Goal: Task Accomplishment & Management: Use online tool/utility

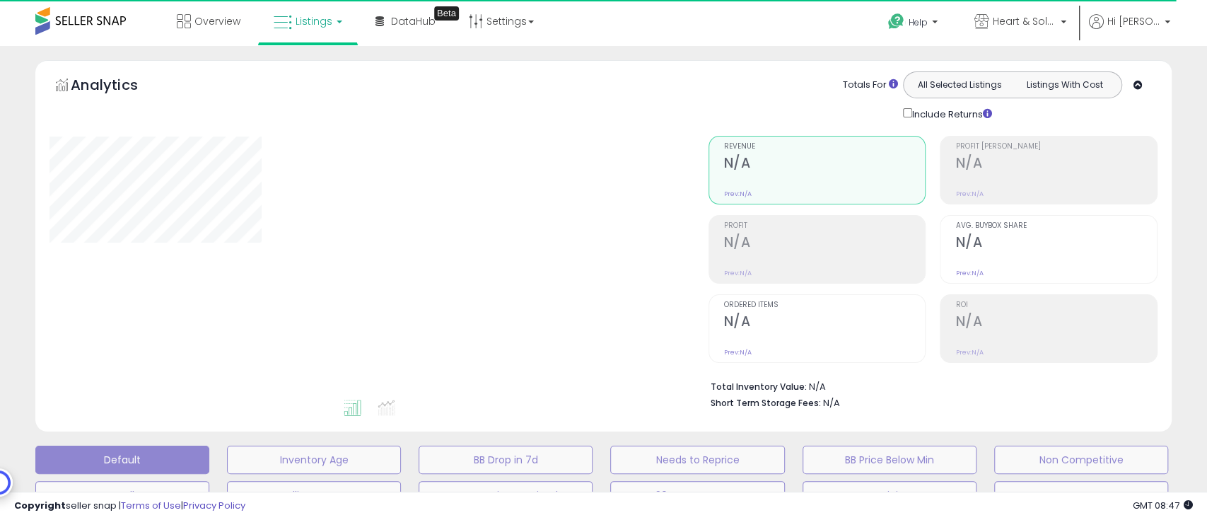
type input "**********"
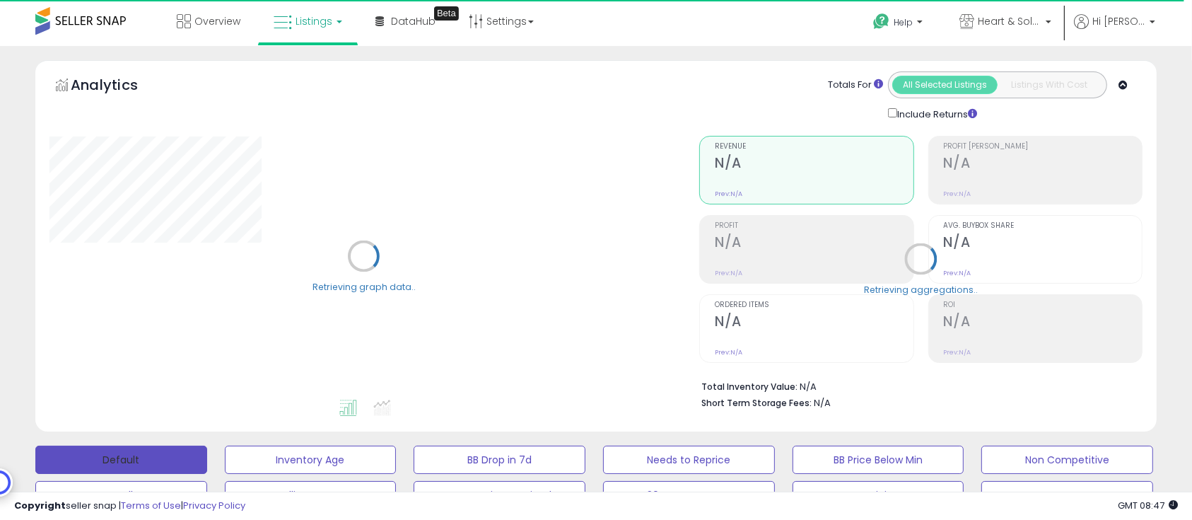
click at [169, 456] on button "Default" at bounding box center [121, 459] width 172 height 28
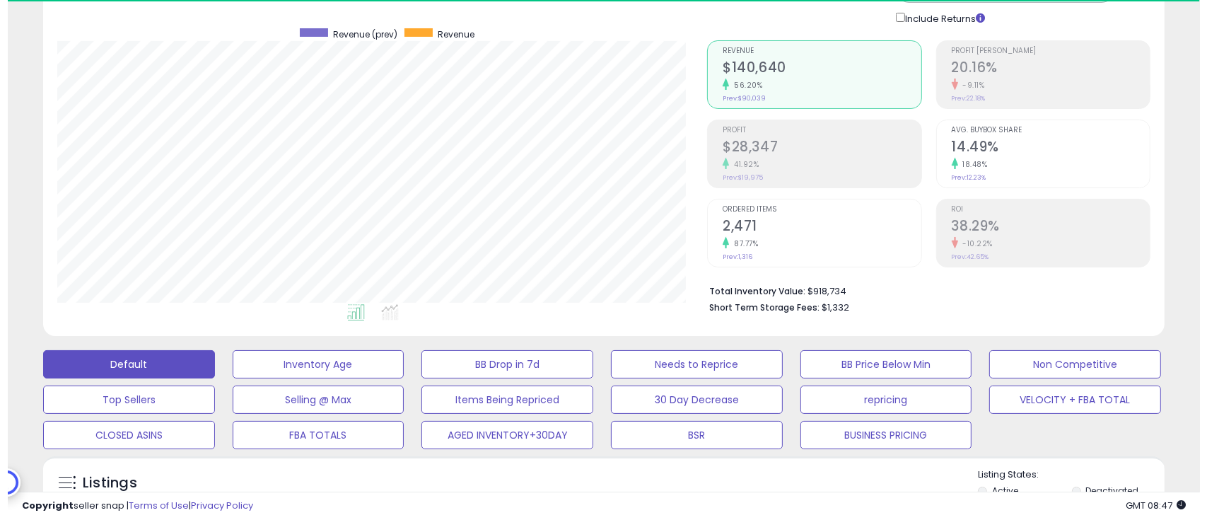
scroll to position [188, 0]
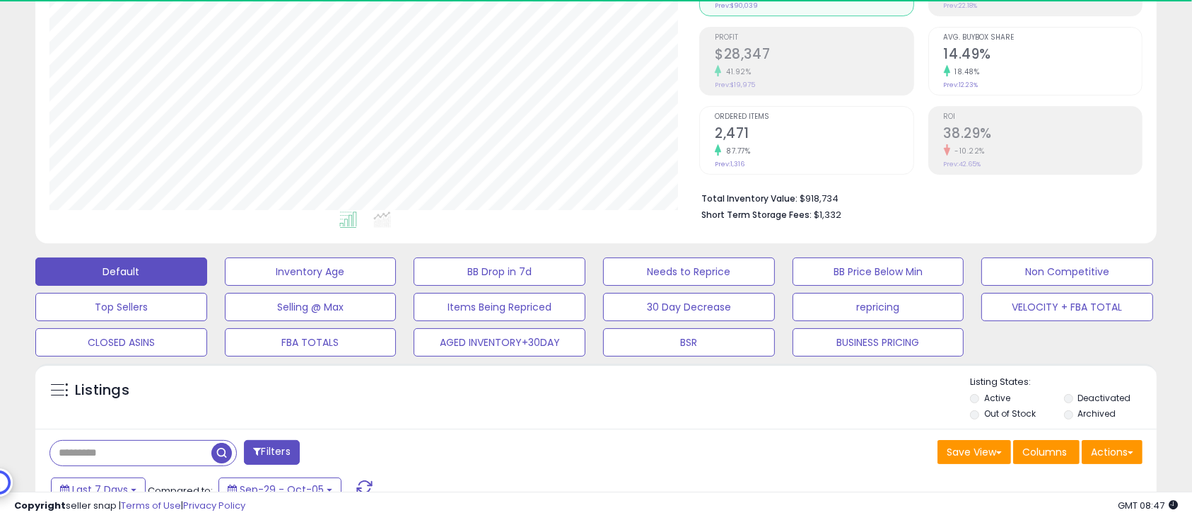
click at [1101, 393] on label "Deactivated" at bounding box center [1103, 398] width 53 height 12
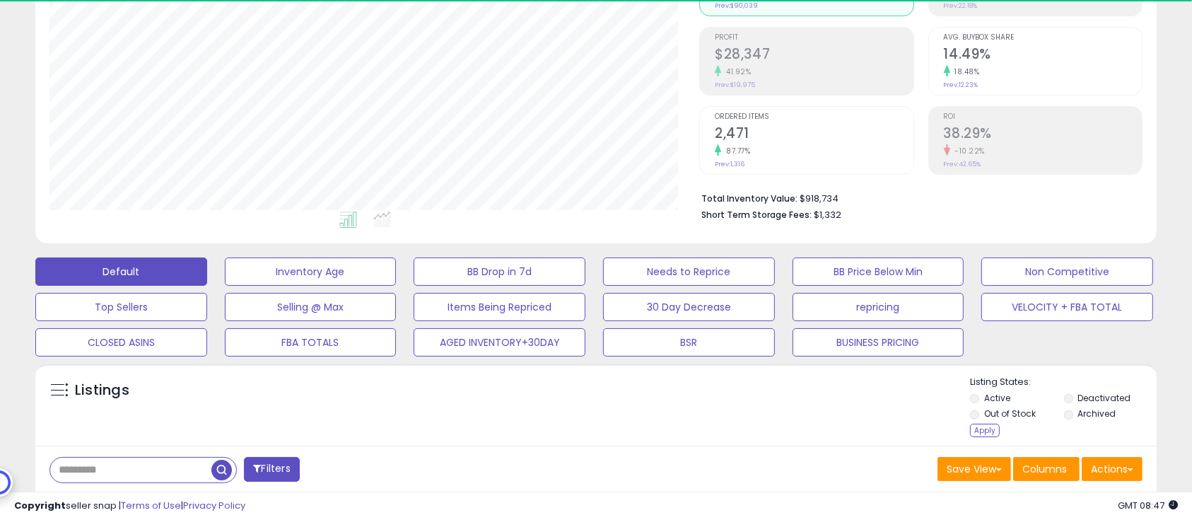
click at [966, 438] on div "Listings" at bounding box center [595, 407] width 1121 height 65
click at [984, 428] on div "Apply" at bounding box center [985, 429] width 30 height 13
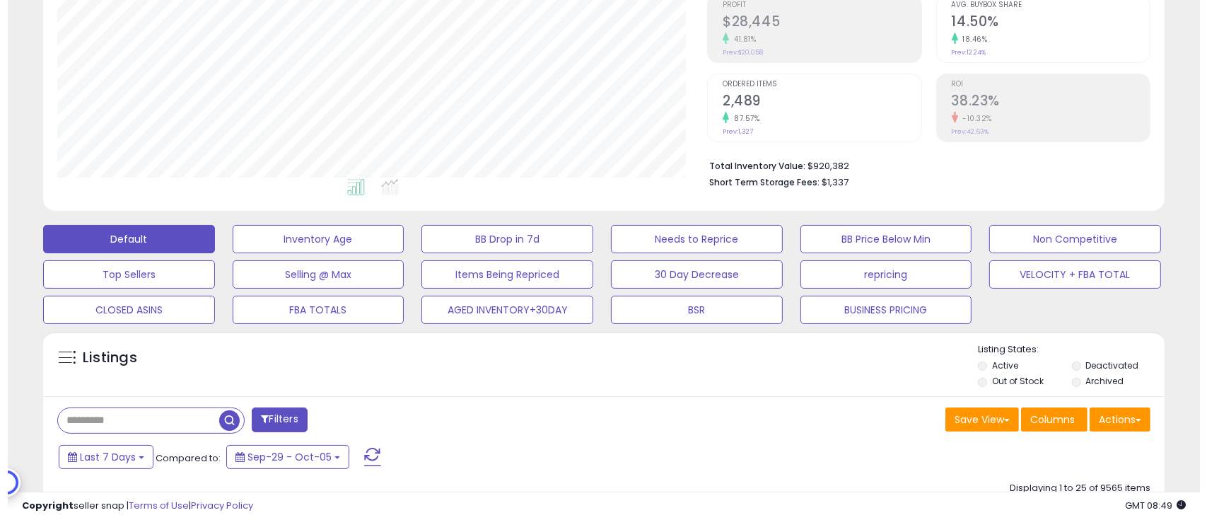
scroll to position [283, 0]
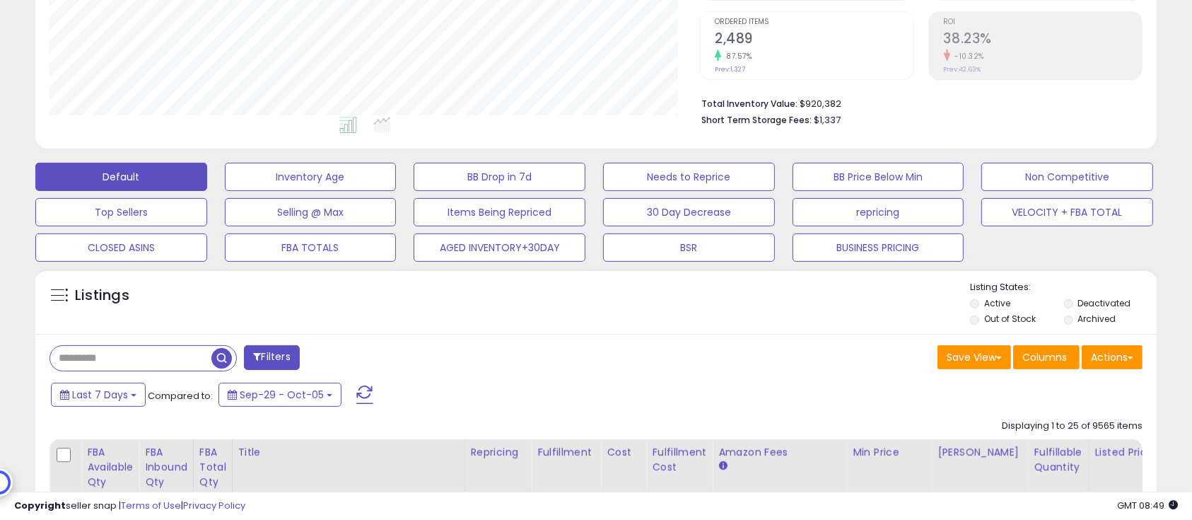
click at [1092, 302] on label "Deactivated" at bounding box center [1103, 303] width 53 height 12
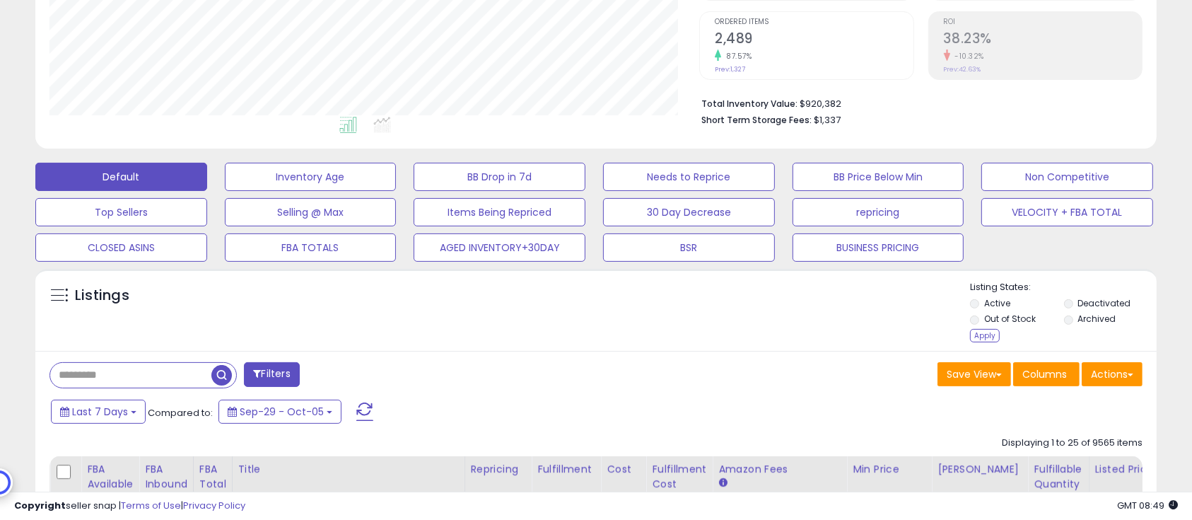
click at [1035, 317] on li "Out of Stock" at bounding box center [1015, 320] width 91 height 16
click at [990, 332] on div "Apply" at bounding box center [985, 335] width 30 height 13
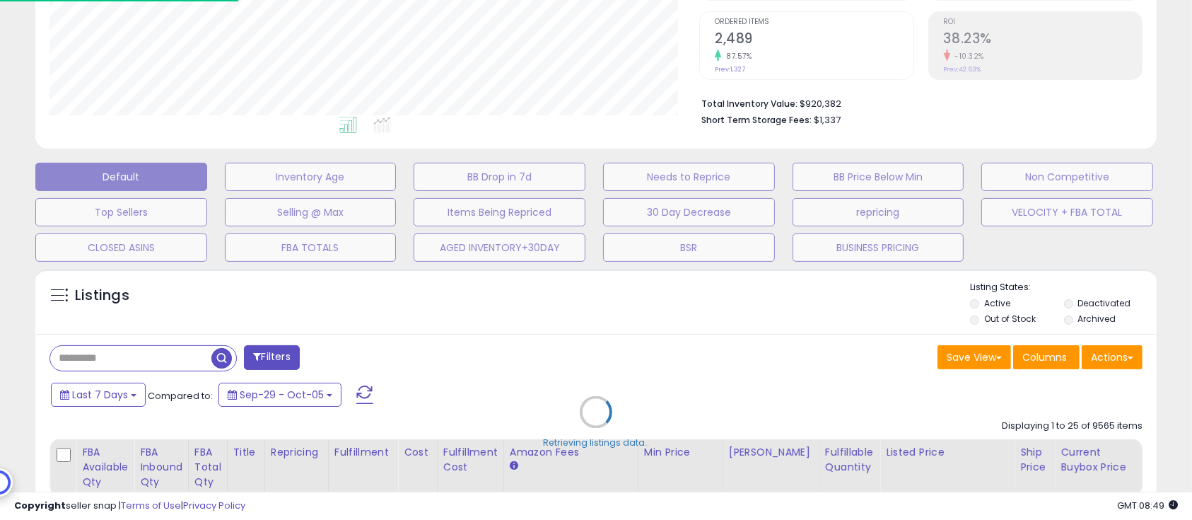
scroll to position [290, 658]
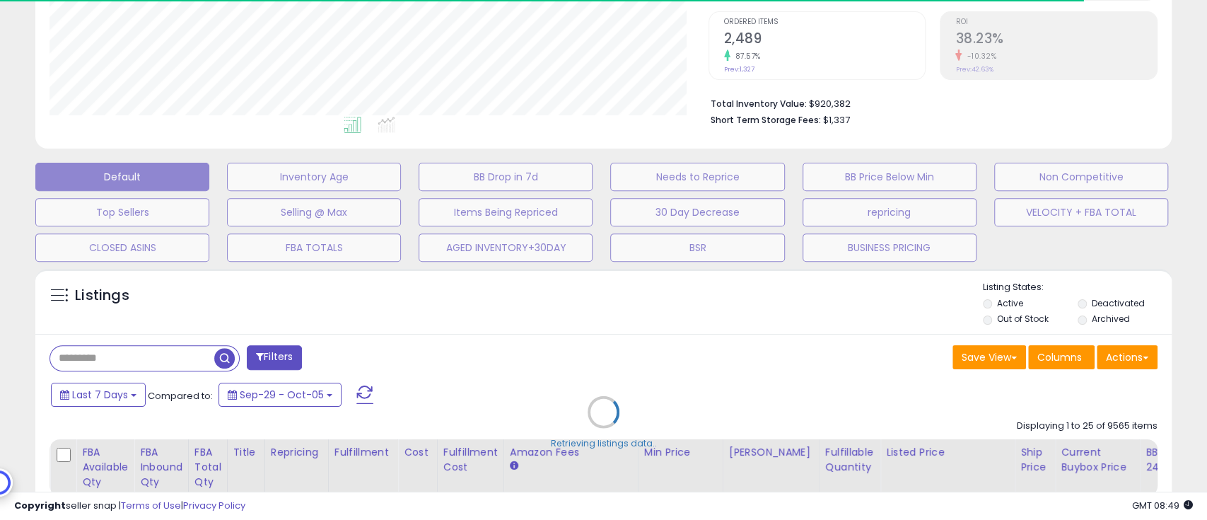
click at [1024, 315] on div "Retrieving listings data.." at bounding box center [603, 423] width 1157 height 322
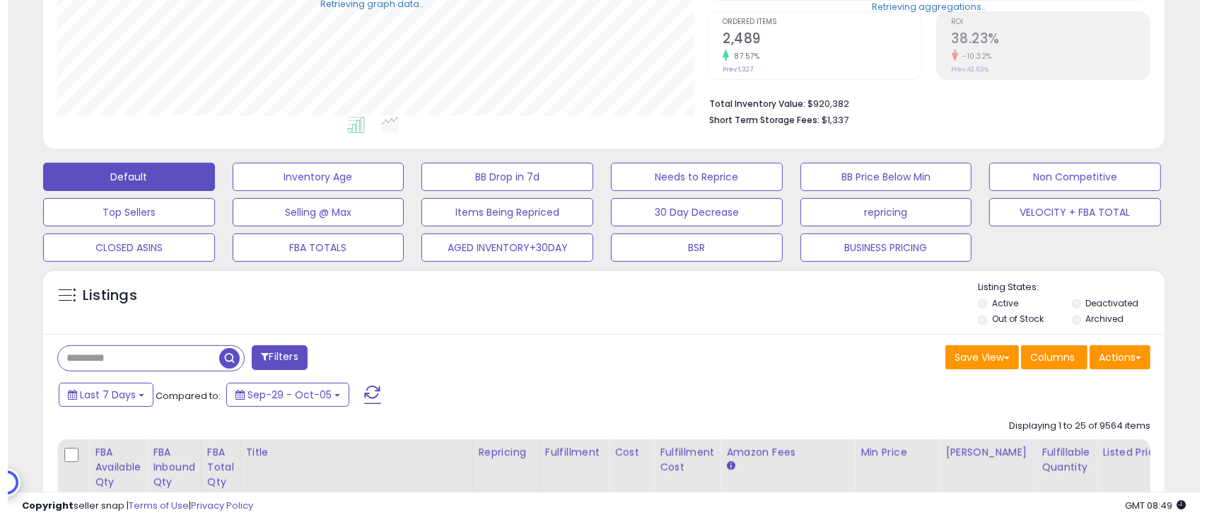
scroll to position [706596, 706236]
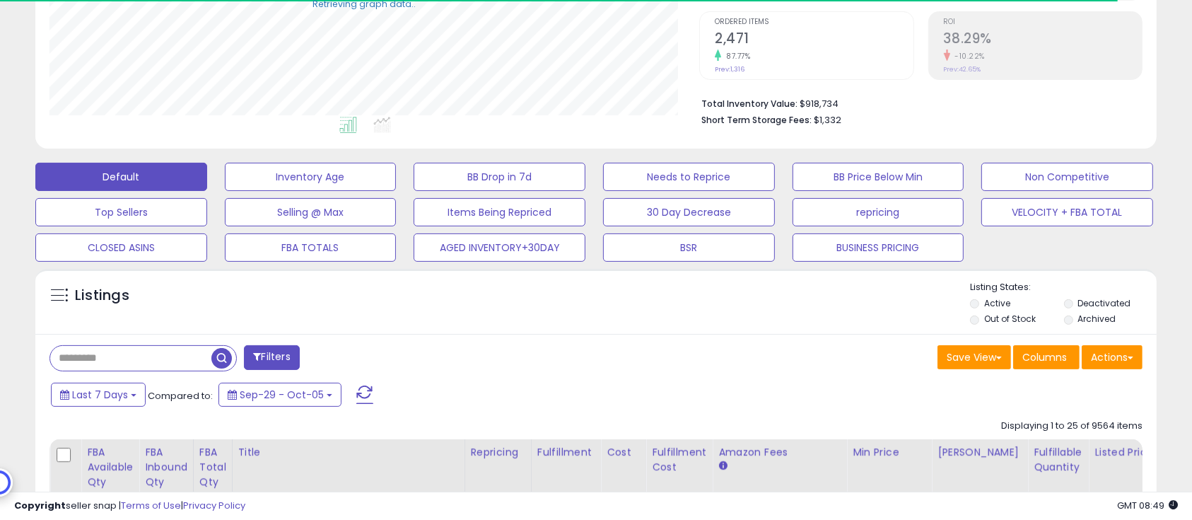
click at [1014, 320] on label "Out of Stock" at bounding box center [1010, 318] width 52 height 12
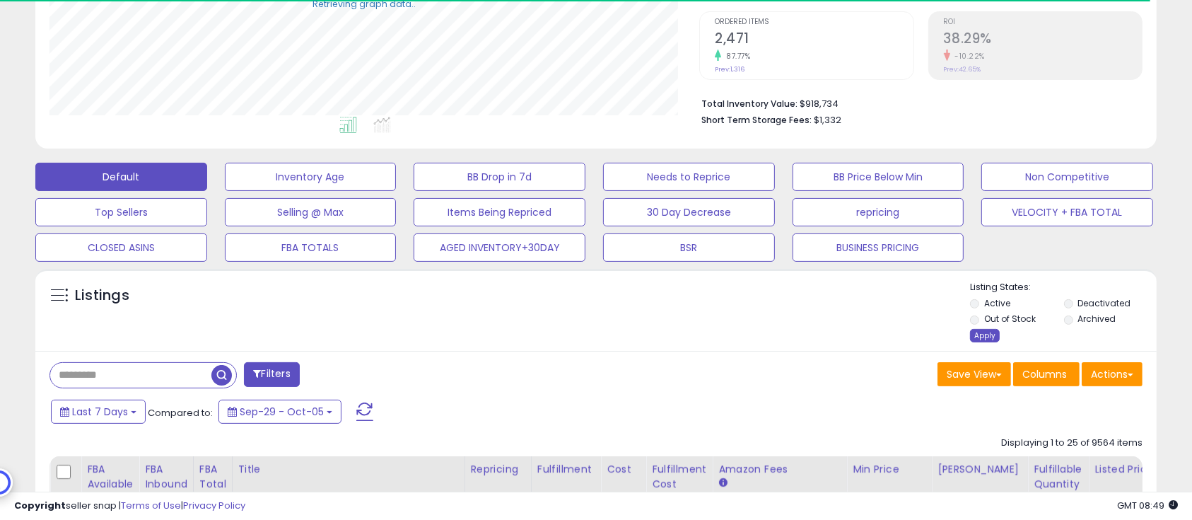
click at [983, 336] on div "Apply" at bounding box center [985, 335] width 30 height 13
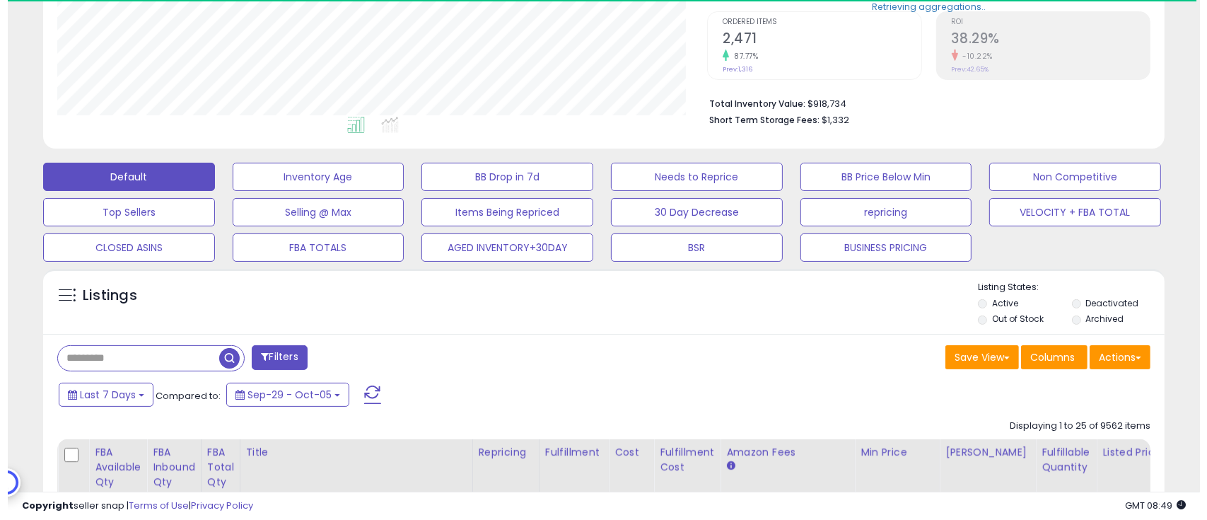
scroll to position [290, 650]
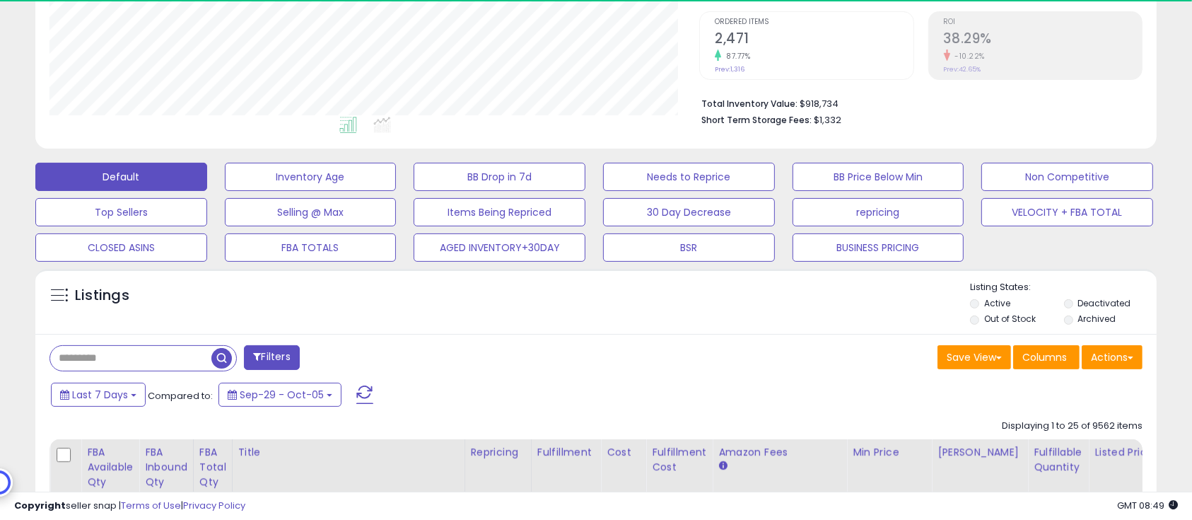
click at [290, 362] on button "Filters" at bounding box center [271, 357] width 55 height 25
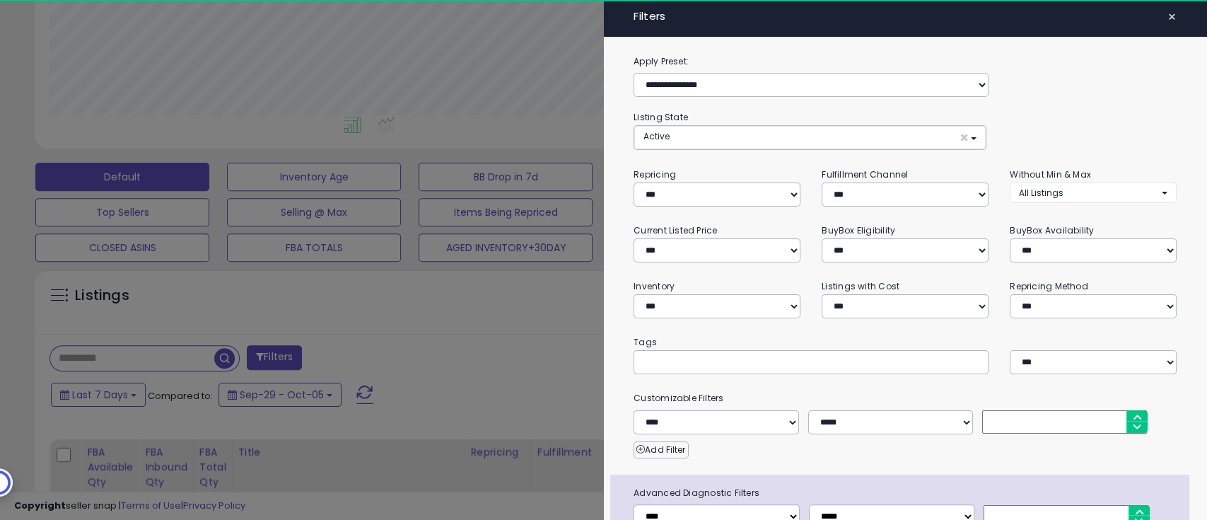
scroll to position [290, 658]
drag, startPoint x: 746, startPoint y: 297, endPoint x: 747, endPoint y: 315, distance: 17.7
click at [746, 298] on select "**********" at bounding box center [714, 306] width 163 height 24
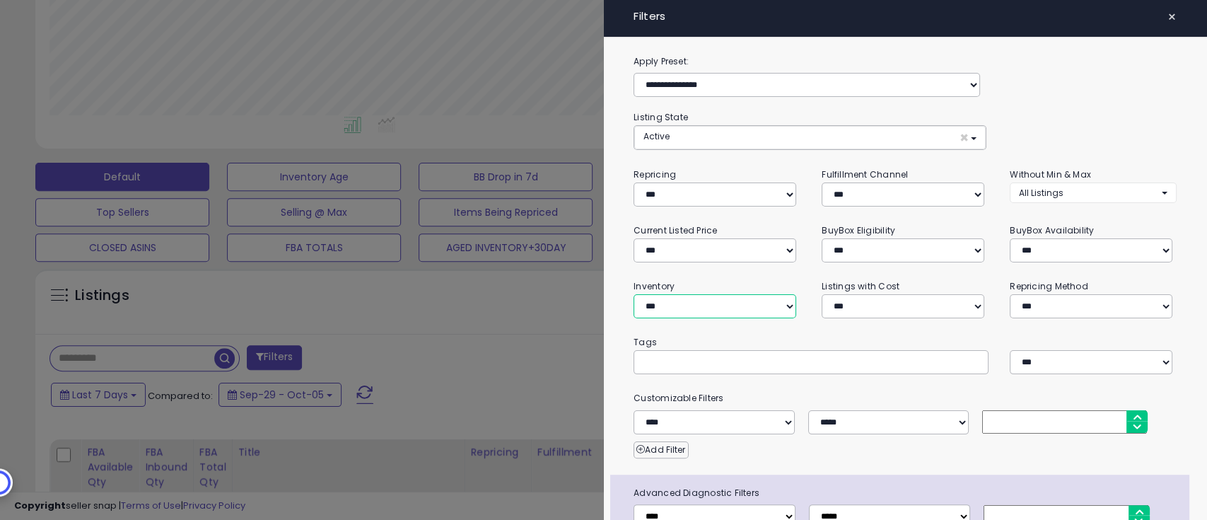
select select "********"
click at [633, 294] on select "**********" at bounding box center [714, 306] width 163 height 24
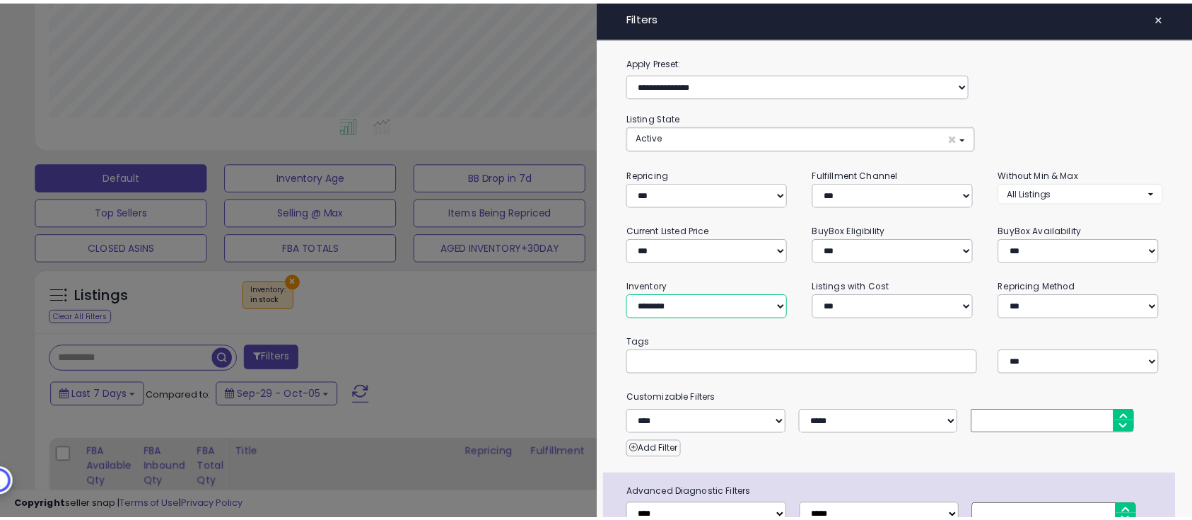
scroll to position [95, 0]
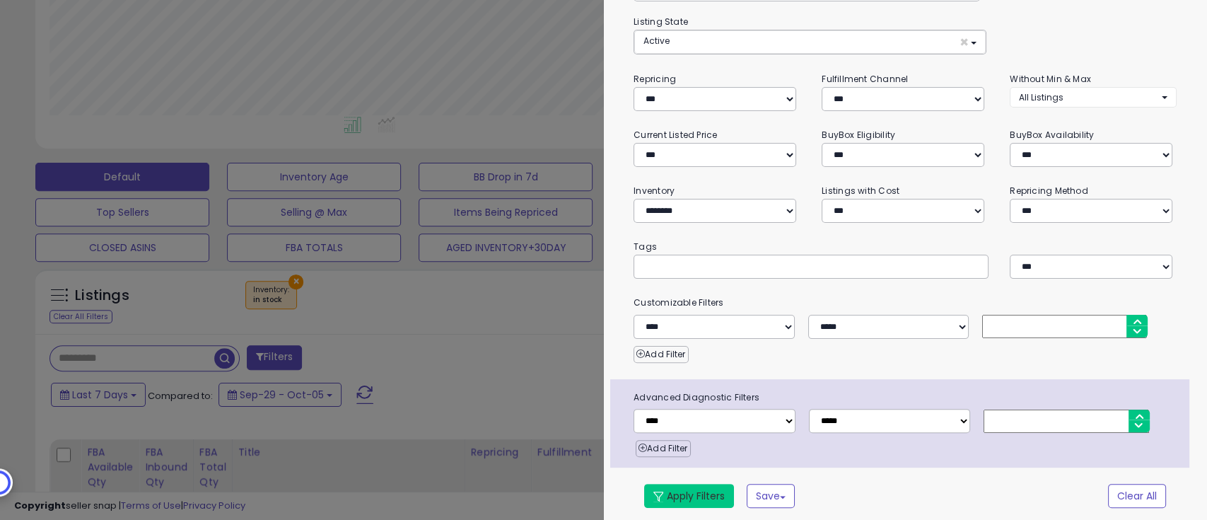
drag, startPoint x: 709, startPoint y: 497, endPoint x: 515, endPoint y: 394, distance: 220.1
click at [709, 496] on button "Apply Filters" at bounding box center [689, 496] width 90 height 24
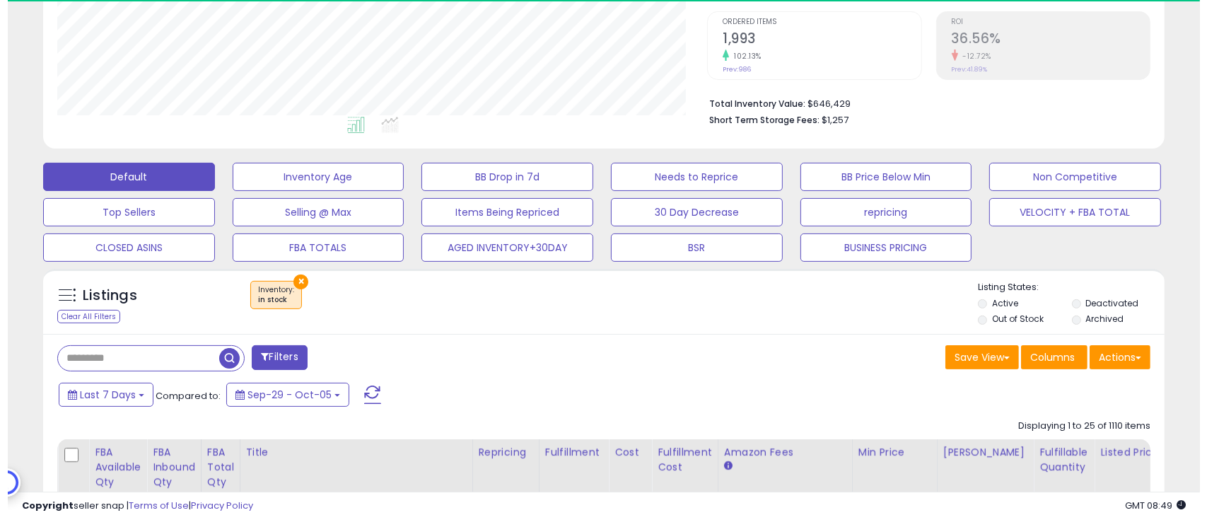
scroll to position [290, 650]
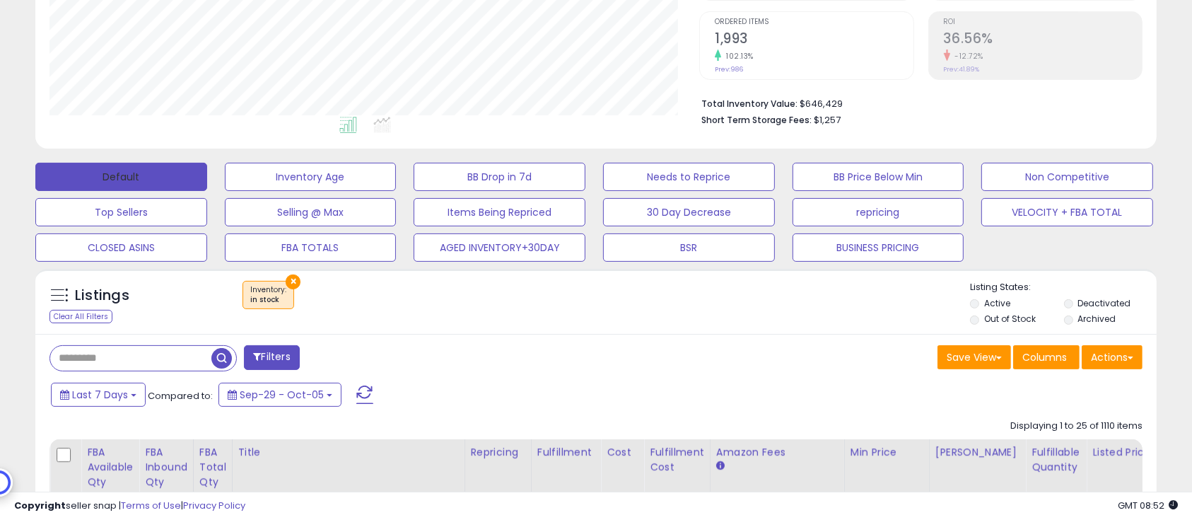
click at [95, 170] on button "Default" at bounding box center [121, 177] width 172 height 28
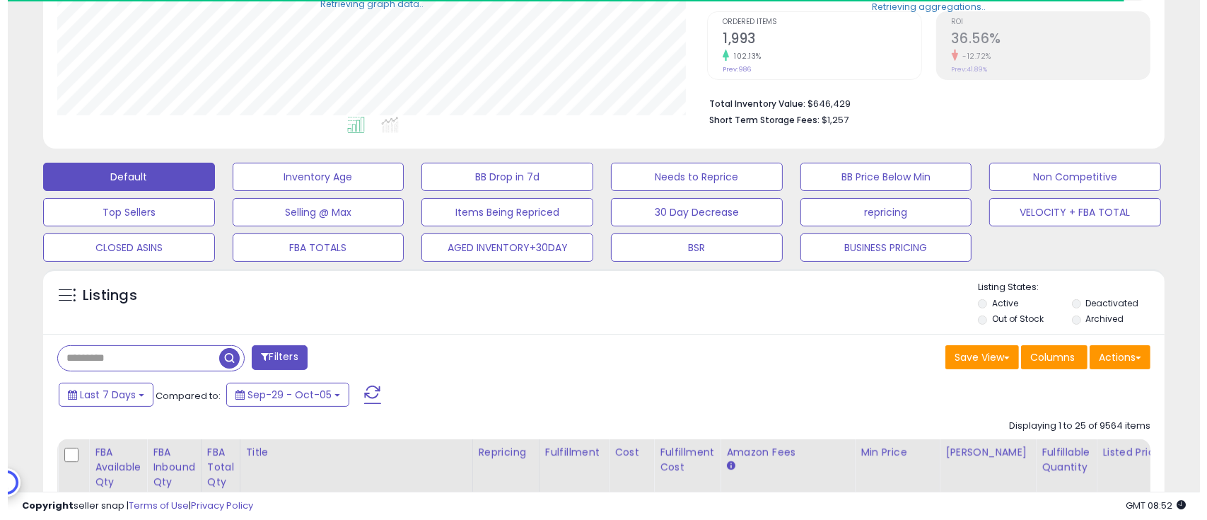
scroll to position [706596, 706236]
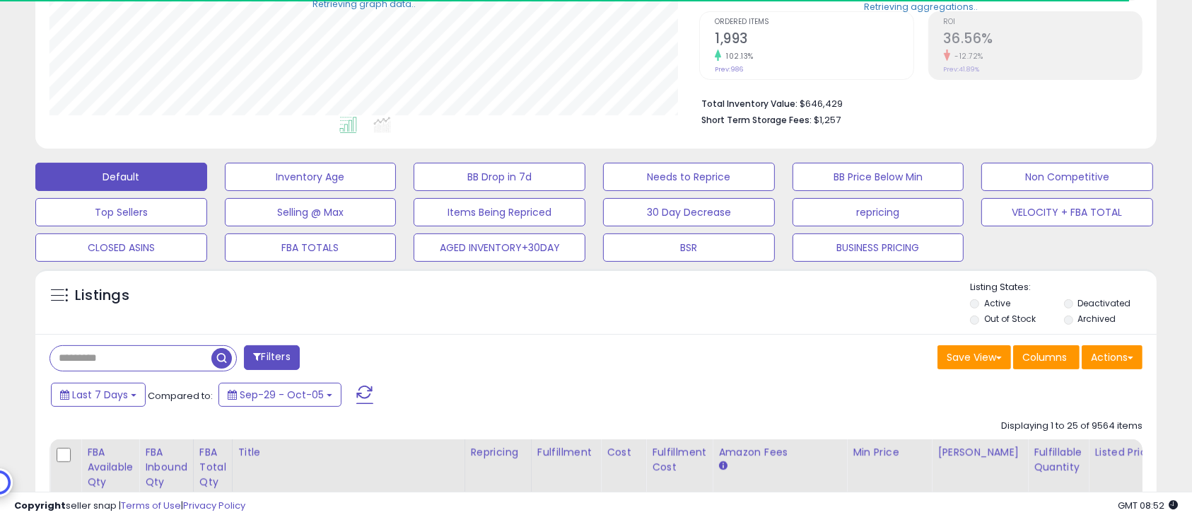
click at [1108, 310] on li "Deactivated" at bounding box center [1109, 305] width 91 height 16
click at [1107, 303] on label "Deactivated" at bounding box center [1103, 303] width 53 height 12
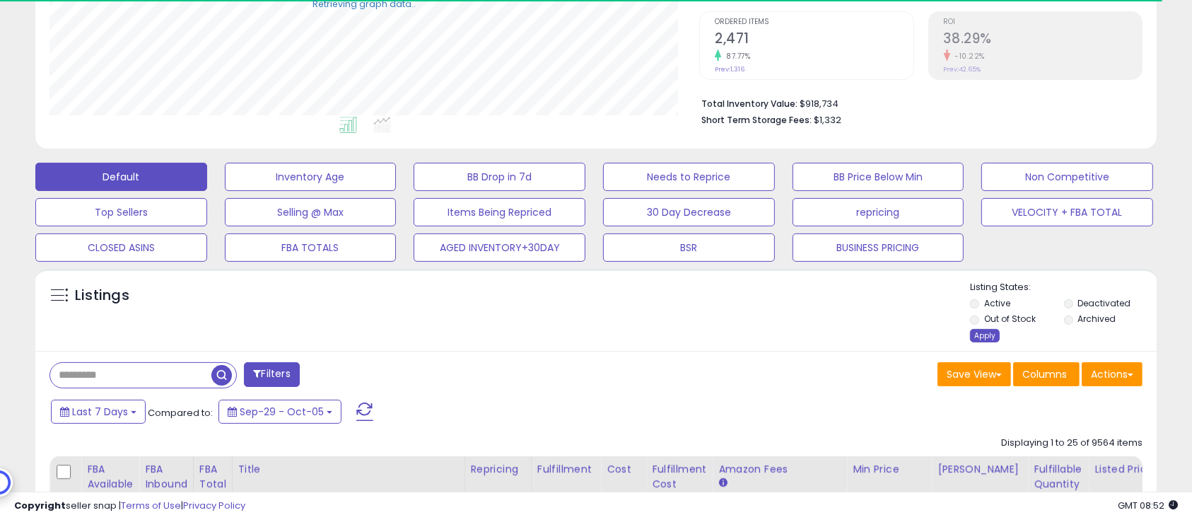
click at [984, 329] on div "Apply" at bounding box center [985, 335] width 30 height 13
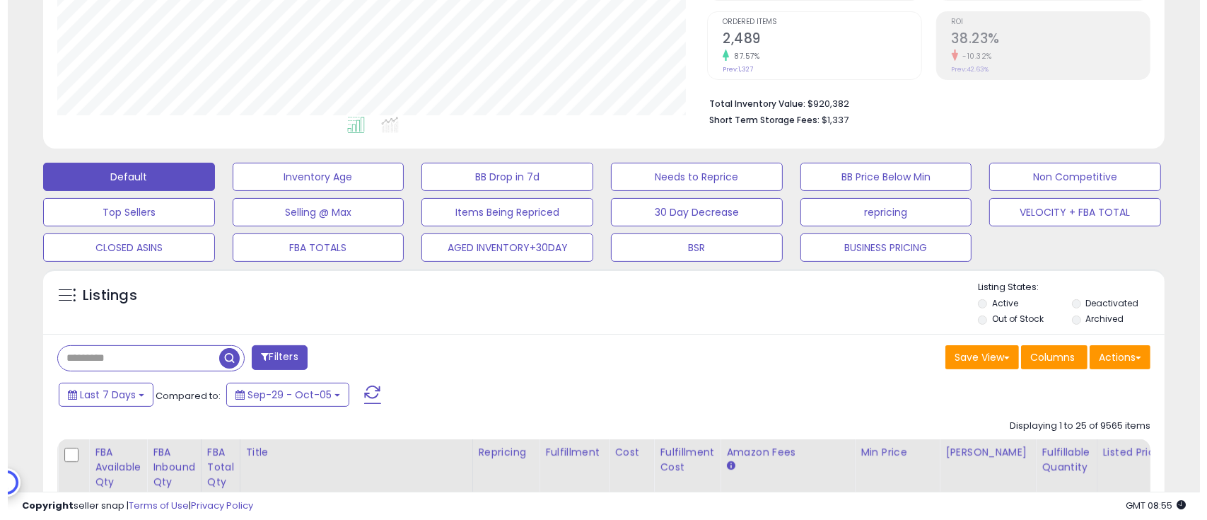
scroll to position [94, 0]
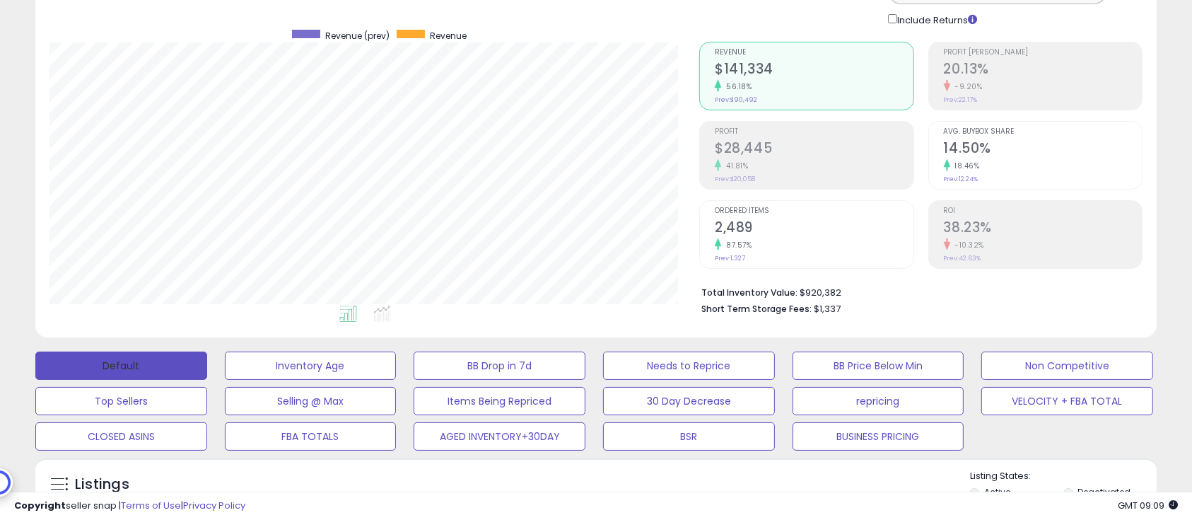
drag, startPoint x: 169, startPoint y: 365, endPoint x: 962, endPoint y: 77, distance: 843.9
click at [168, 365] on button "Default" at bounding box center [121, 365] width 172 height 28
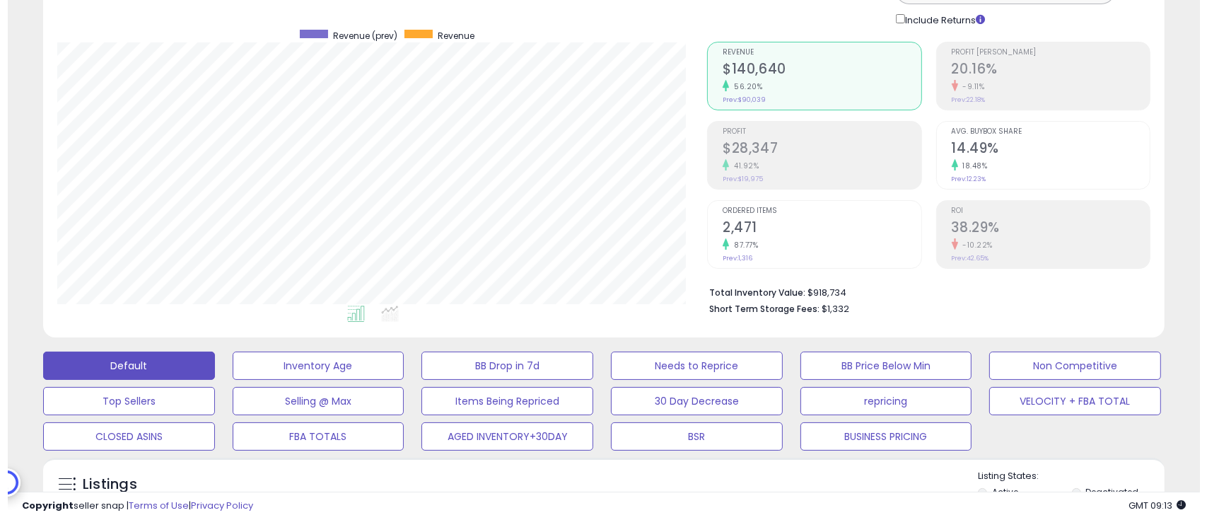
scroll to position [283, 0]
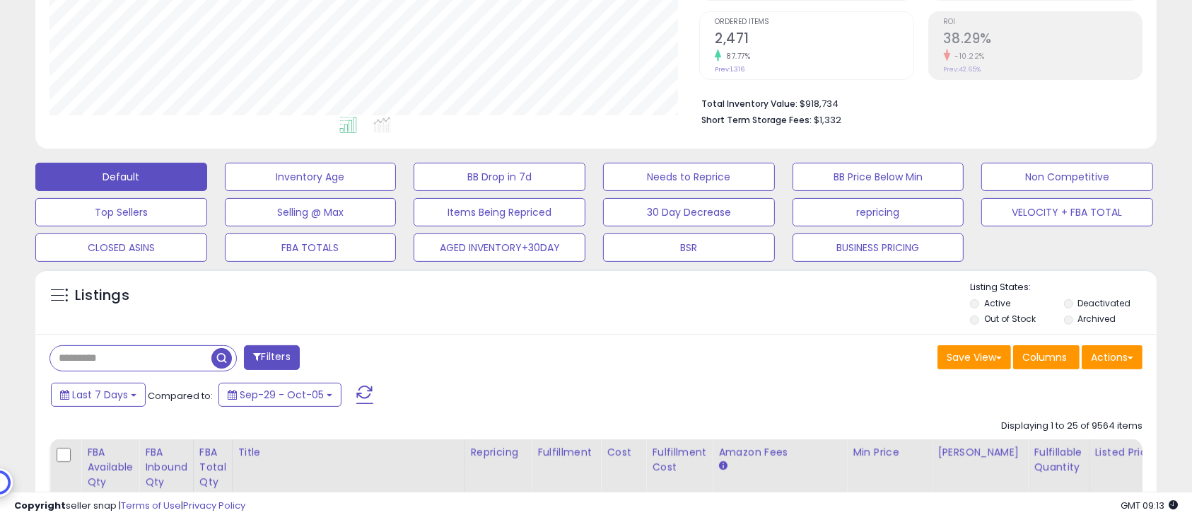
click at [1004, 318] on label "Out of Stock" at bounding box center [1010, 318] width 52 height 12
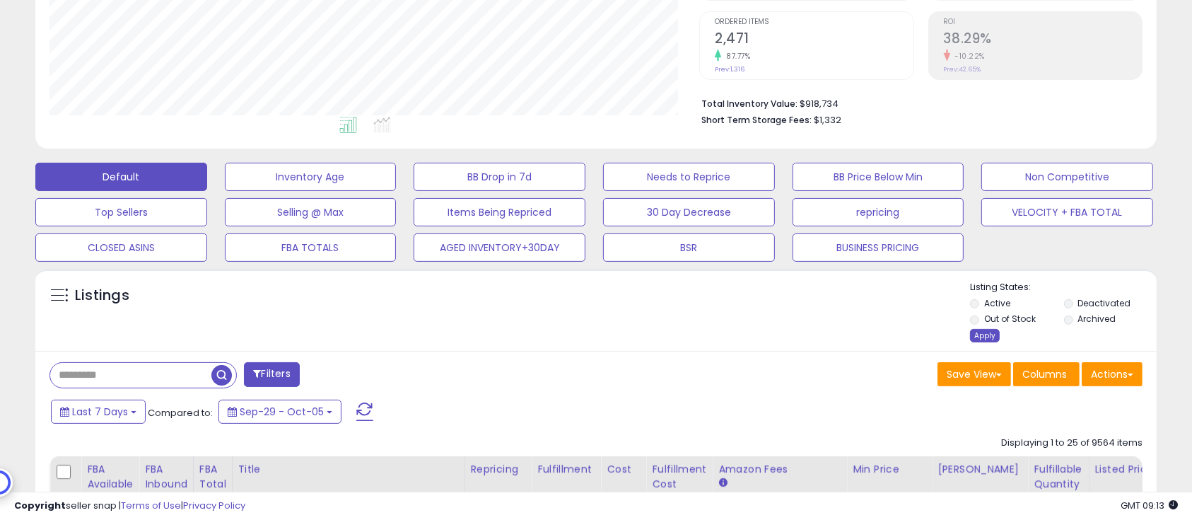
click at [990, 333] on div "Apply" at bounding box center [985, 335] width 30 height 13
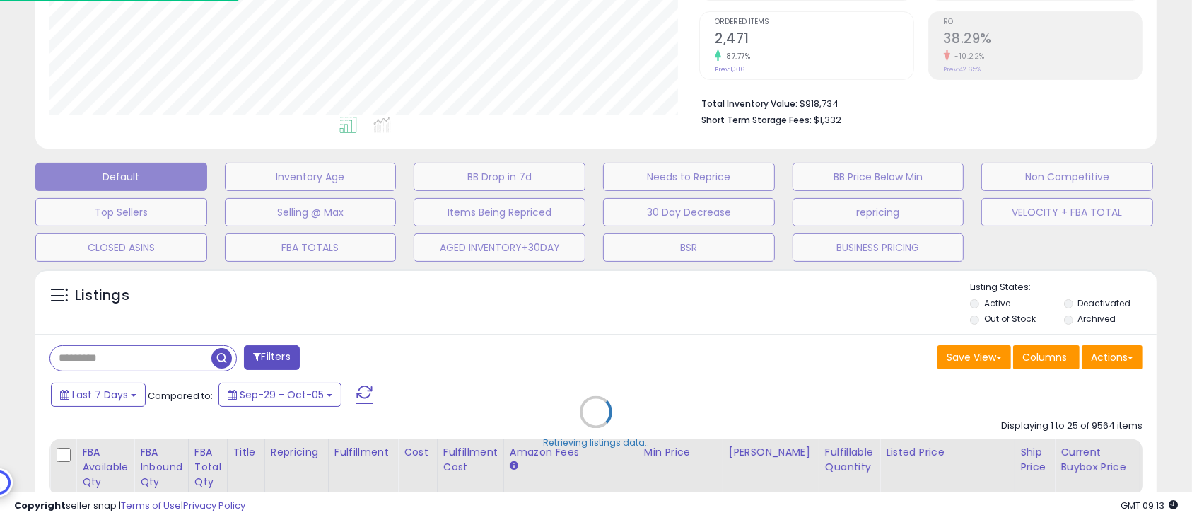
scroll to position [290, 658]
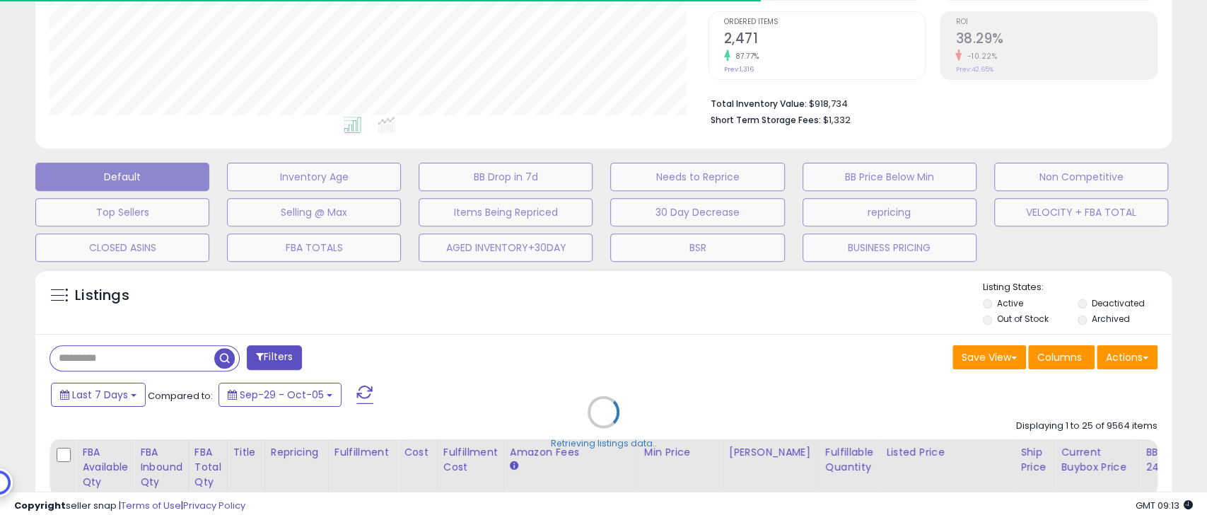
select select "*"
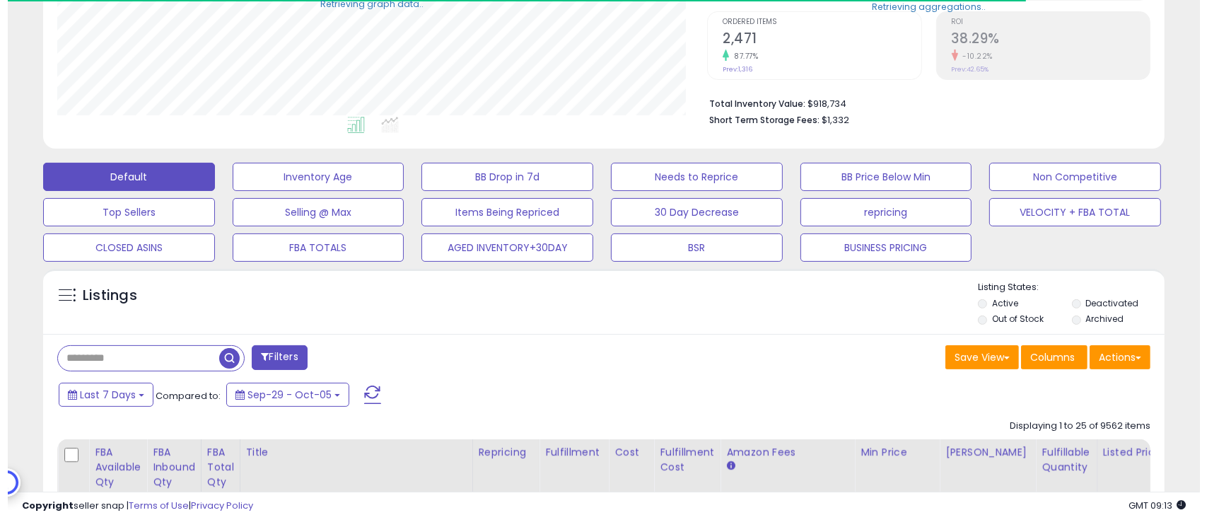
scroll to position [706596, 706236]
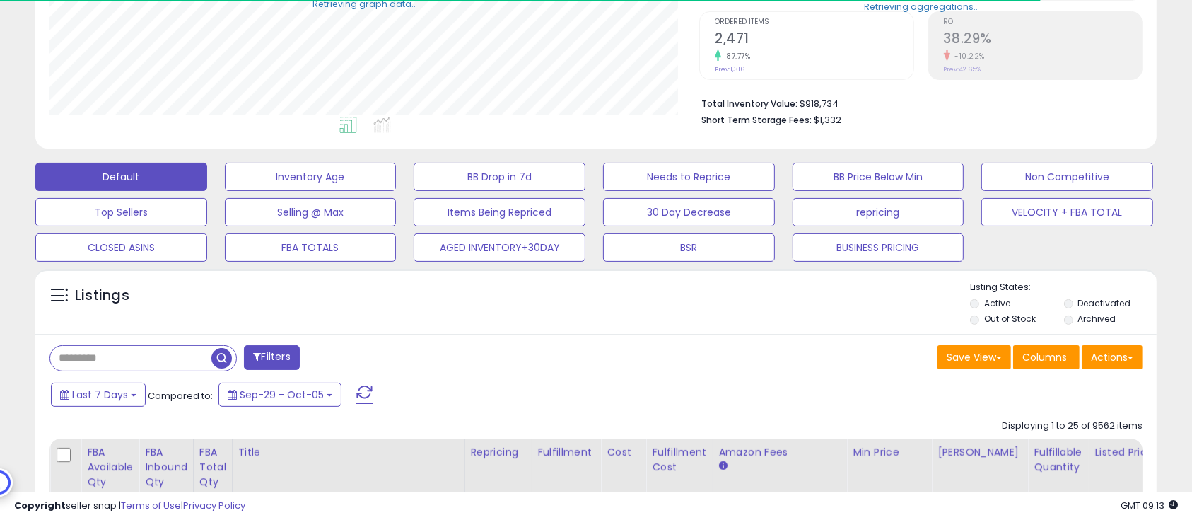
click at [276, 351] on button "Filters" at bounding box center [271, 357] width 55 height 25
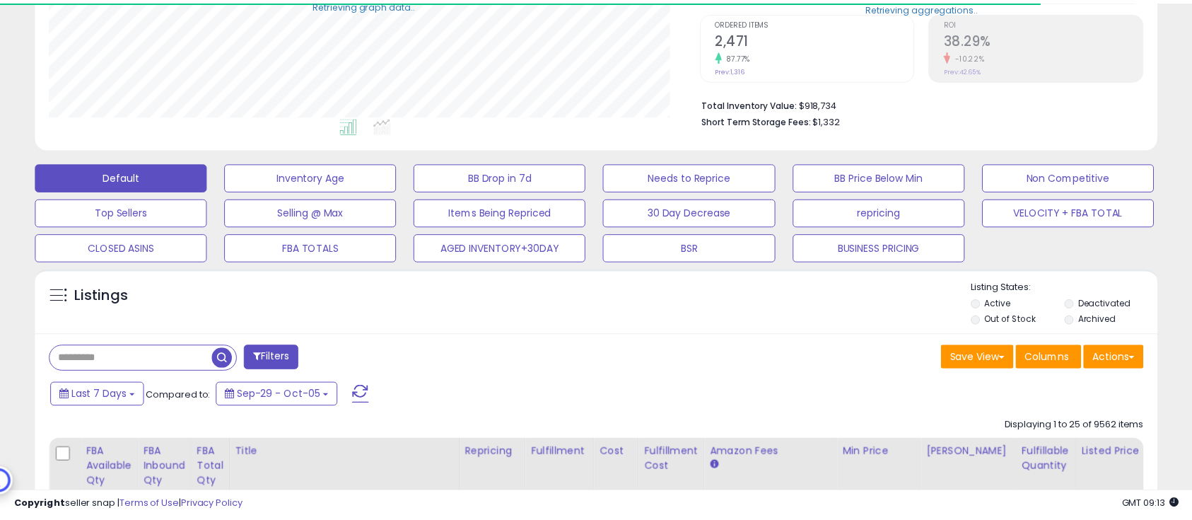
scroll to position [290, 658]
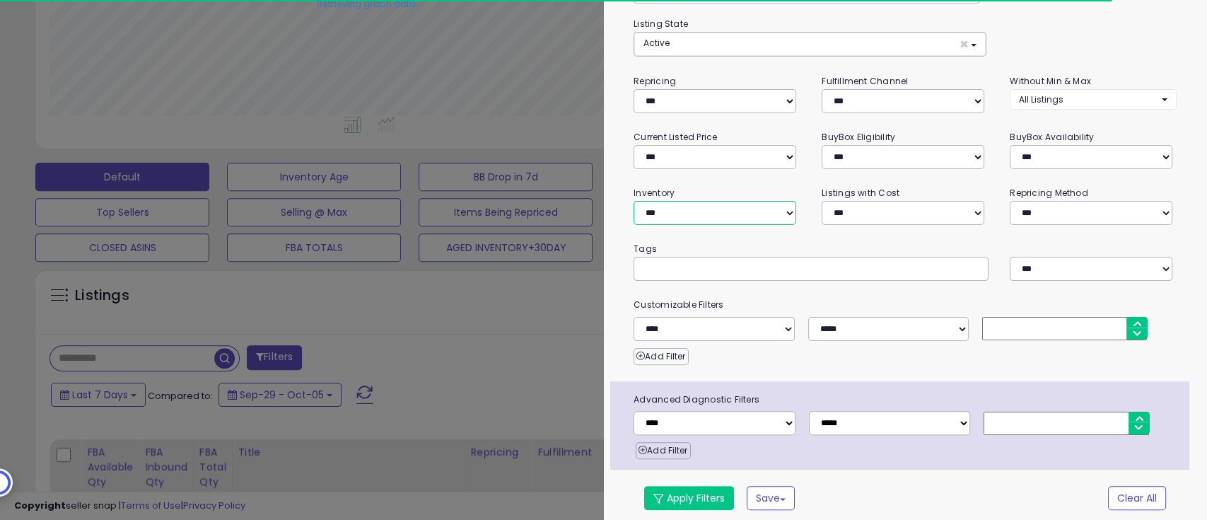
click at [758, 211] on select "**********" at bounding box center [714, 213] width 163 height 24
select select "********"
click at [633, 201] on select "**********" at bounding box center [714, 213] width 163 height 24
click at [690, 506] on div "**********" at bounding box center [906, 243] width 604 height 566
click at [692, 498] on button "Apply Filters" at bounding box center [689, 498] width 90 height 24
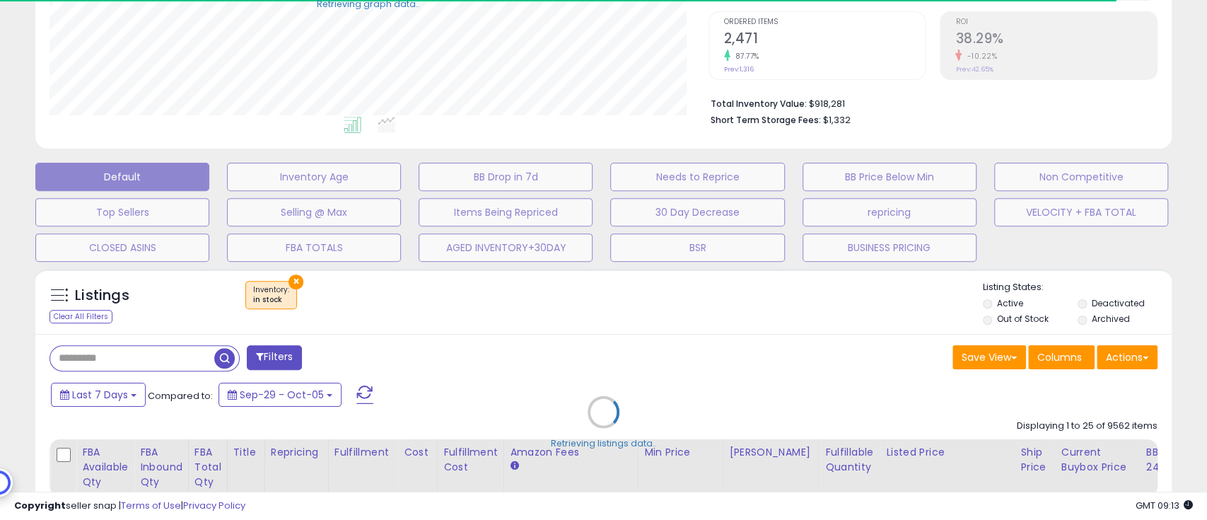
click at [497, 342] on div "Retrieving listings data.." at bounding box center [603, 423] width 1157 height 322
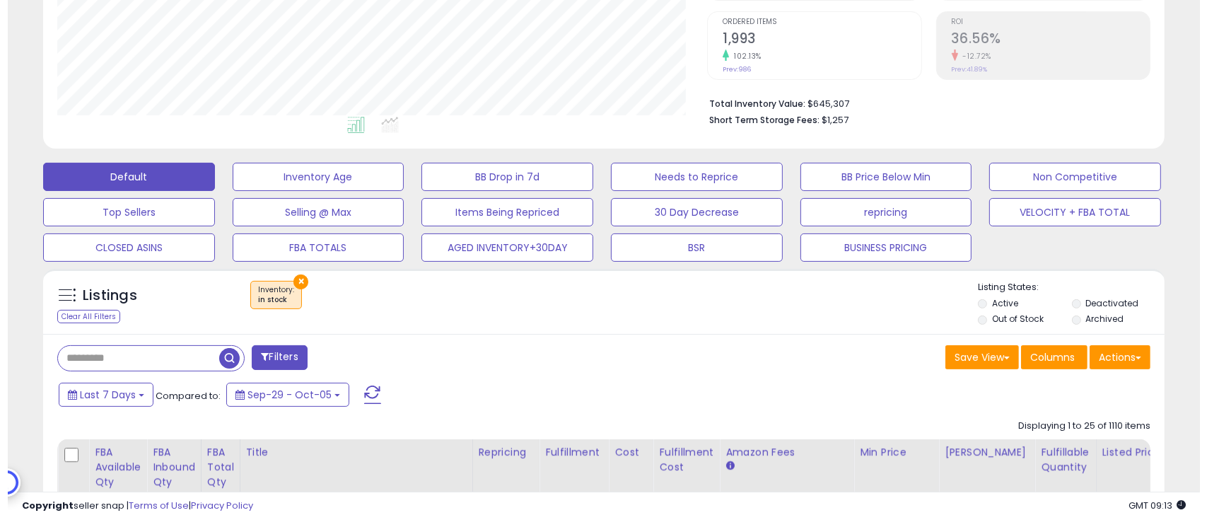
scroll to position [94, 0]
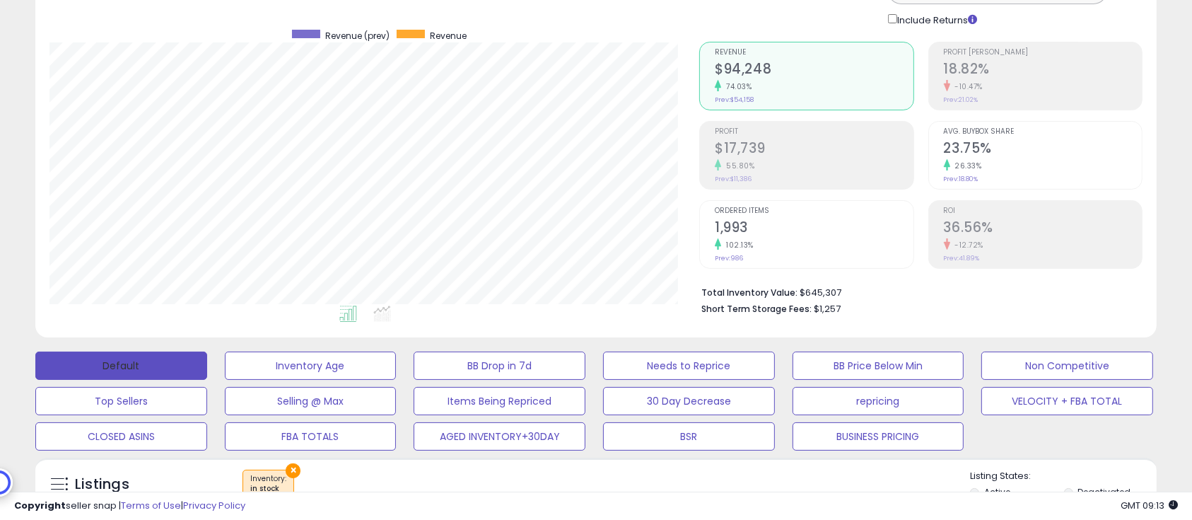
click at [155, 372] on button "Default" at bounding box center [121, 365] width 172 height 28
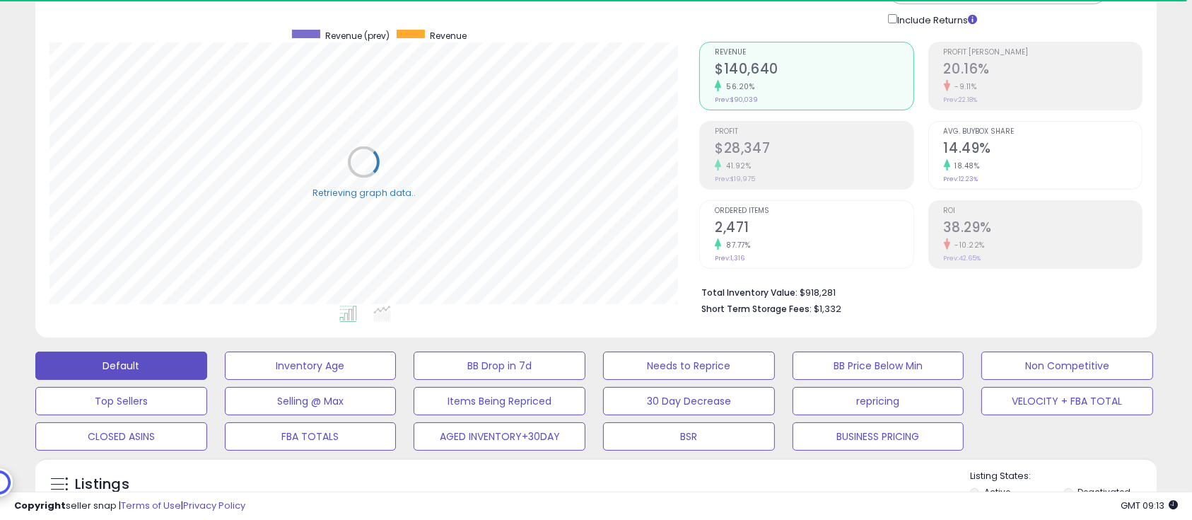
scroll to position [188, 0]
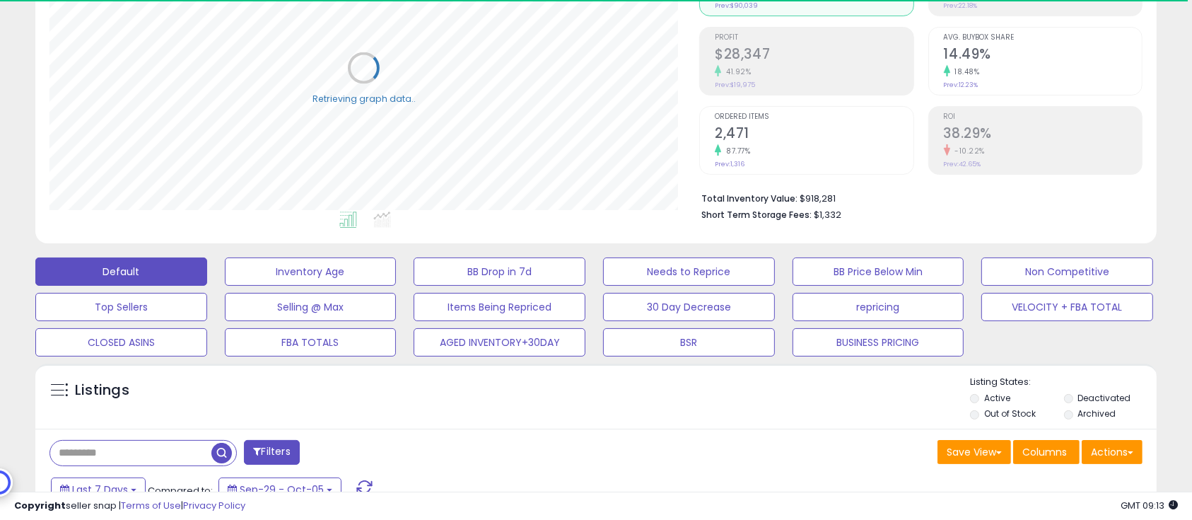
click at [1089, 401] on label "Deactivated" at bounding box center [1103, 398] width 53 height 12
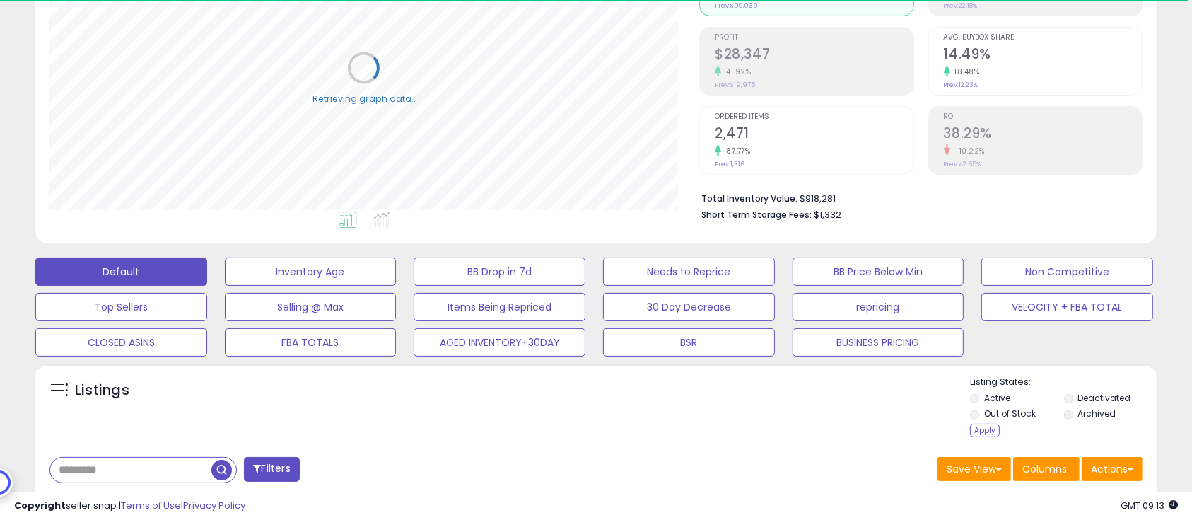
click at [1009, 401] on label "Active" at bounding box center [997, 398] width 26 height 12
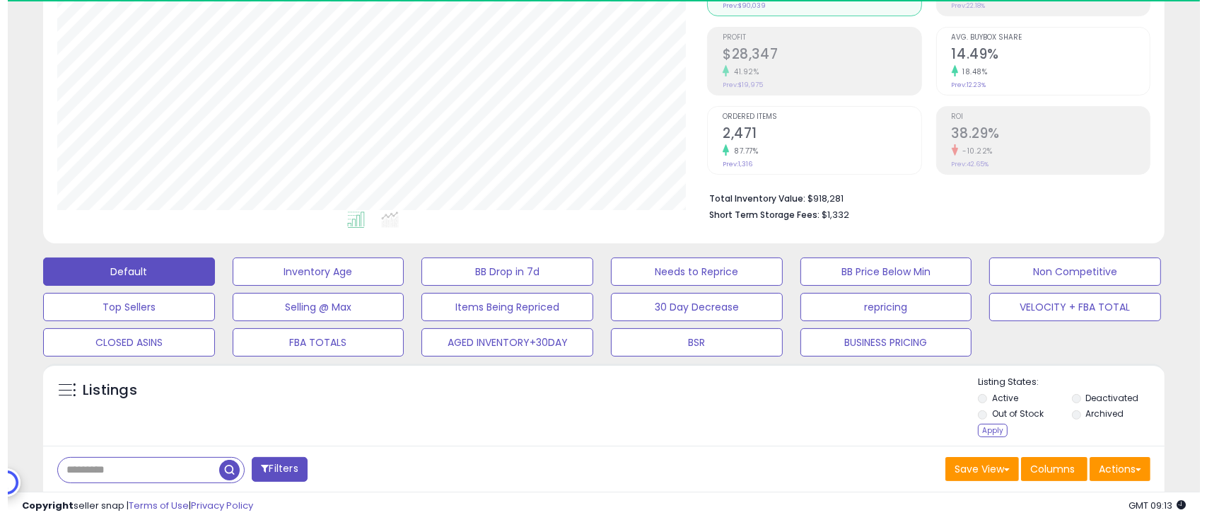
scroll to position [290, 650]
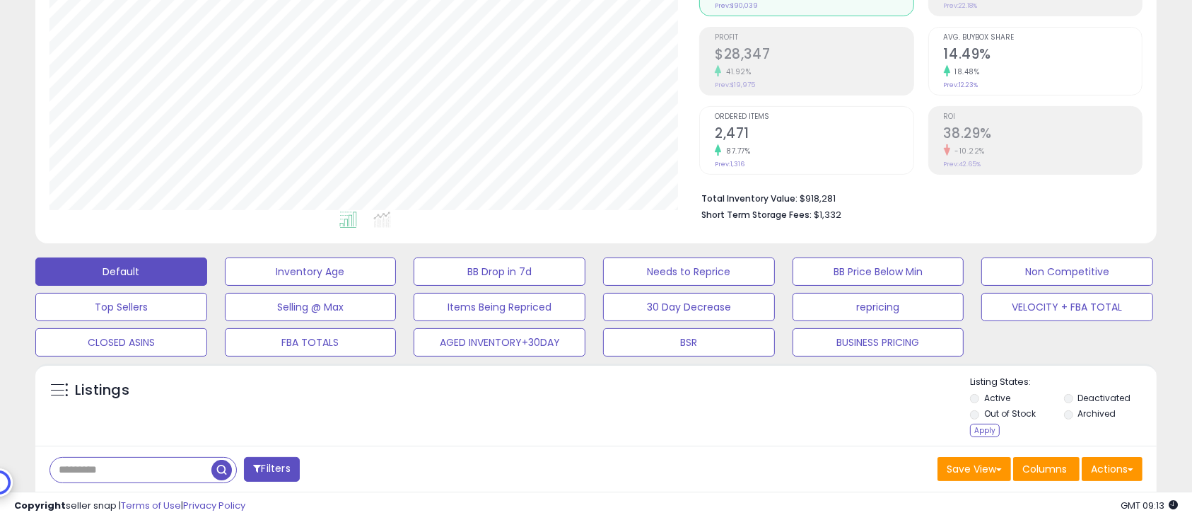
click at [1007, 415] on label "Out of Stock" at bounding box center [1010, 413] width 52 height 12
click at [982, 435] on div "Apply" at bounding box center [985, 429] width 30 height 13
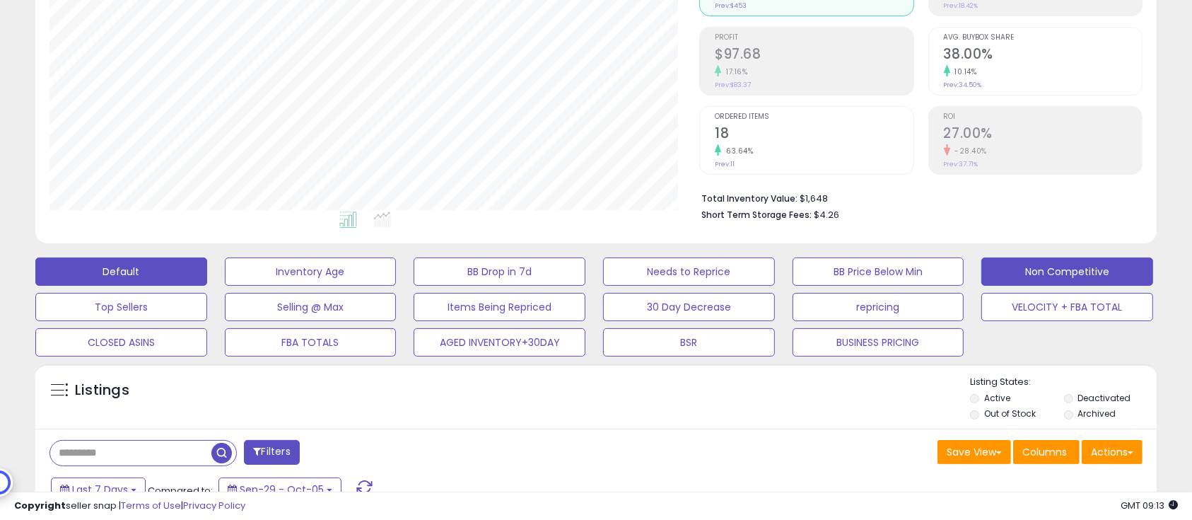
click at [1079, 270] on button "Non Competitive" at bounding box center [1067, 271] width 172 height 28
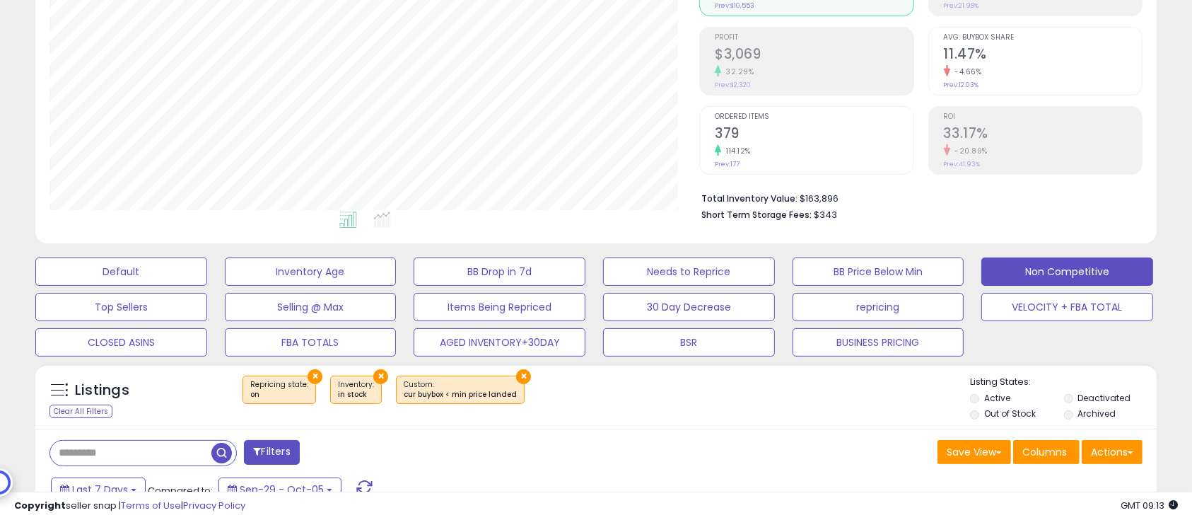
scroll to position [0, 0]
click at [662, 279] on button "Needs to Reprice" at bounding box center [689, 271] width 172 height 28
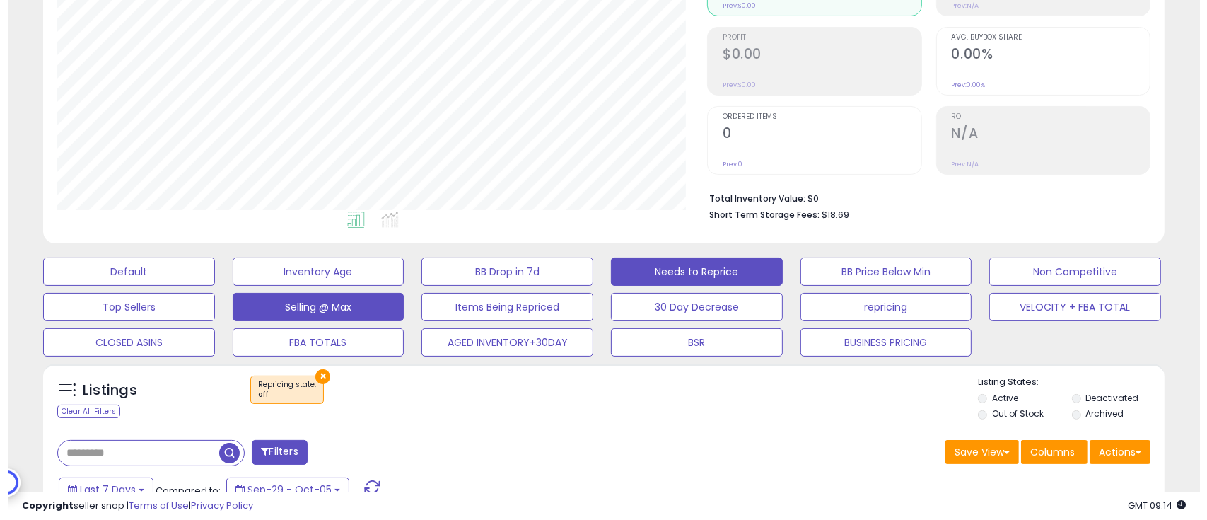
scroll to position [290, 650]
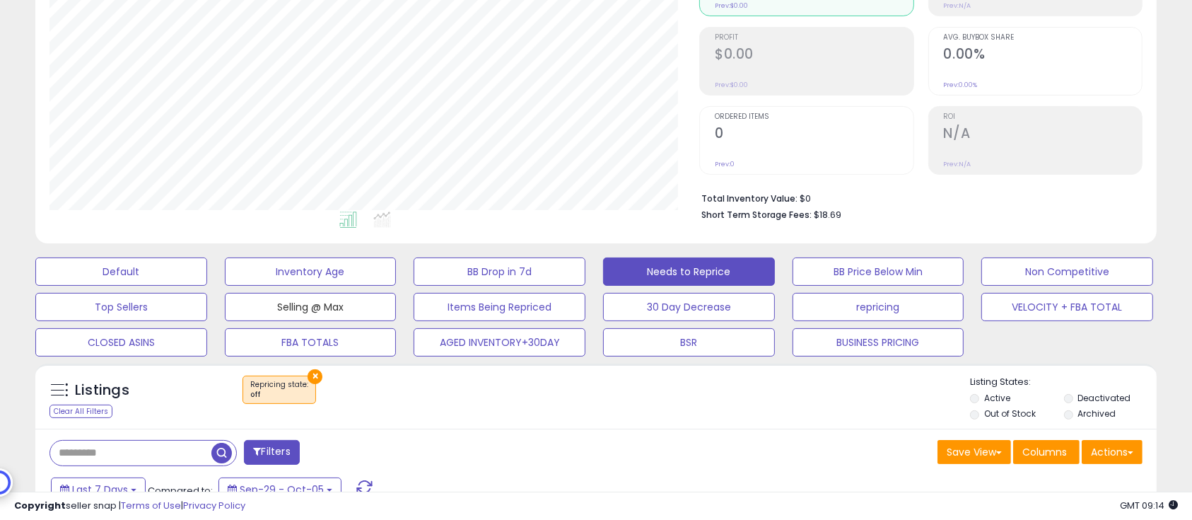
drag, startPoint x: 300, startPoint y: 305, endPoint x: 922, endPoint y: 389, distance: 627.6
click at [300, 305] on button "Selling @ Max" at bounding box center [311, 307] width 172 height 28
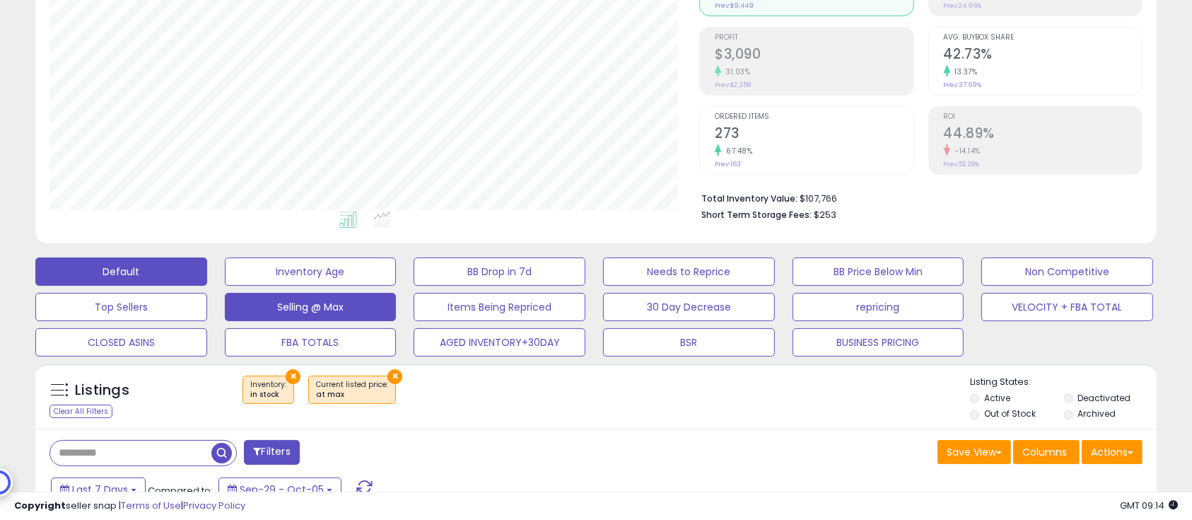
drag, startPoint x: 110, startPoint y: 251, endPoint x: 128, endPoint y: 263, distance: 22.0
click at [110, 251] on div "Default Inventory Age BB Drop in 7d Needs to Reprice BB Price Below Min Non Com…" at bounding box center [596, 303] width 1156 height 106
click at [128, 263] on button "Default" at bounding box center [121, 271] width 172 height 28
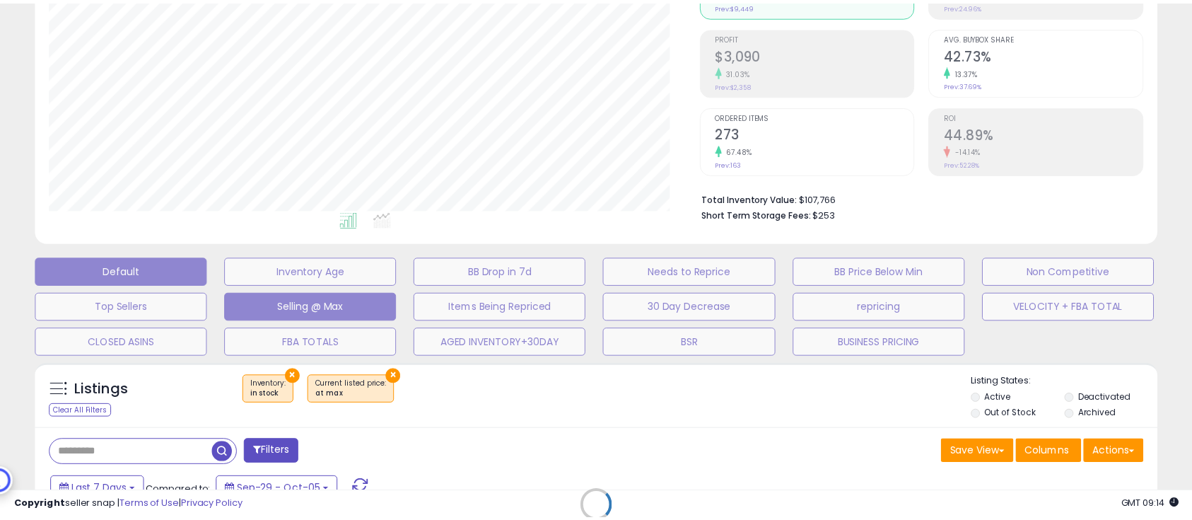
scroll to position [290, 658]
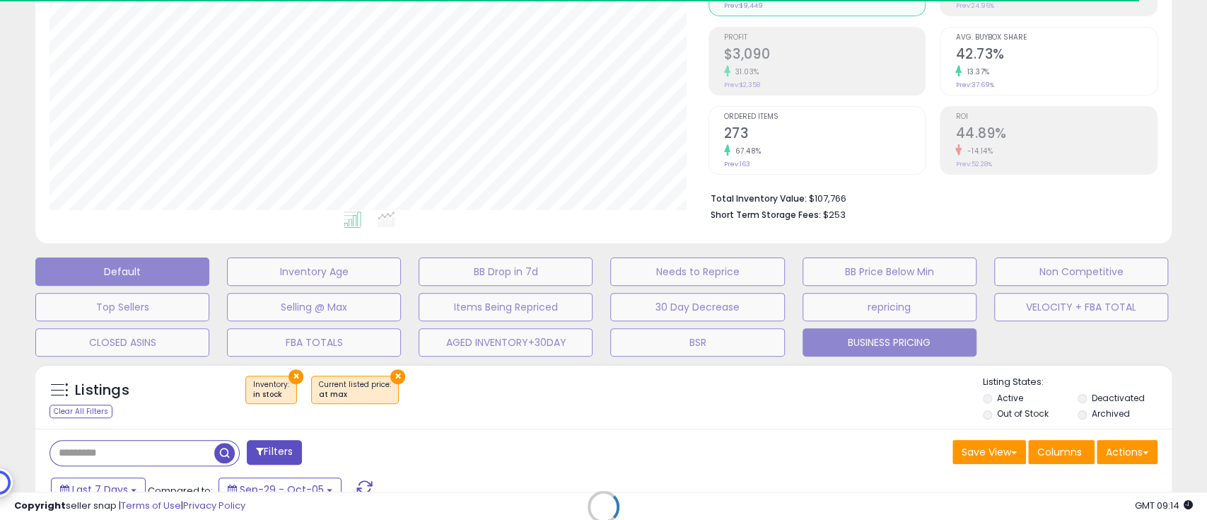
select select "**"
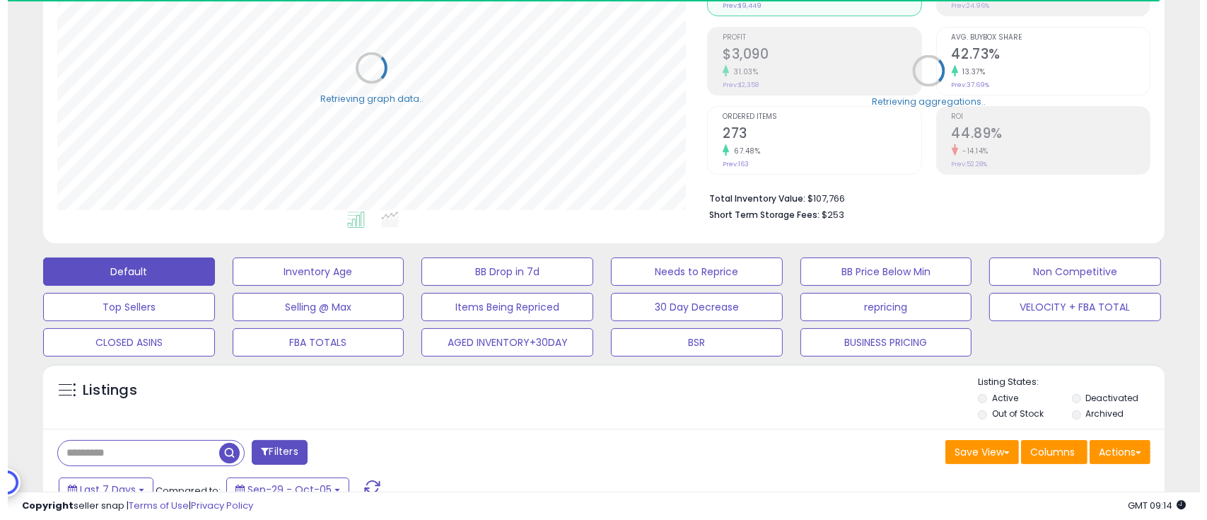
scroll to position [706596, 706236]
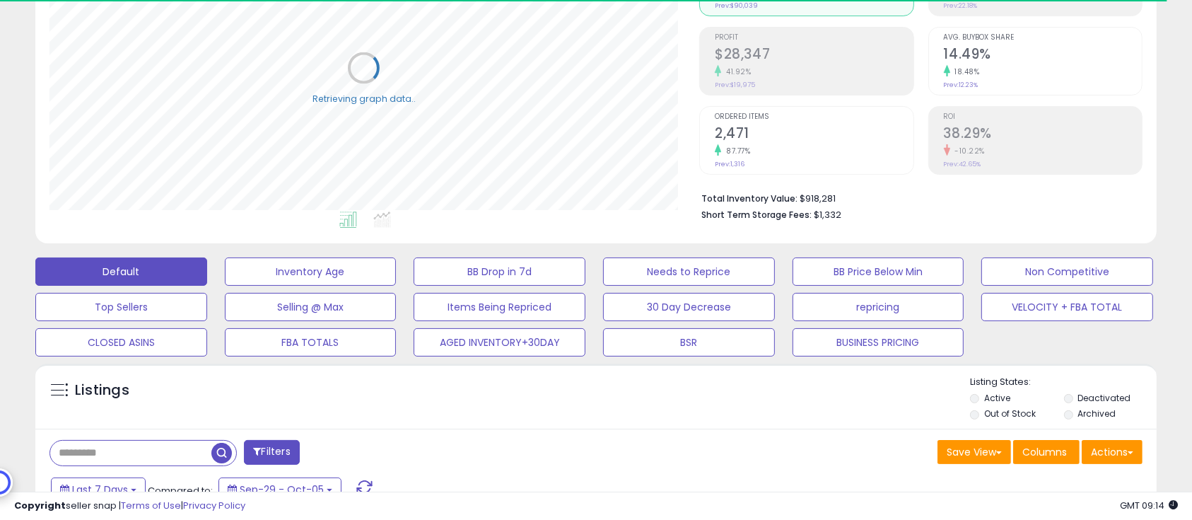
click at [1105, 399] on label "Deactivated" at bounding box center [1103, 398] width 53 height 12
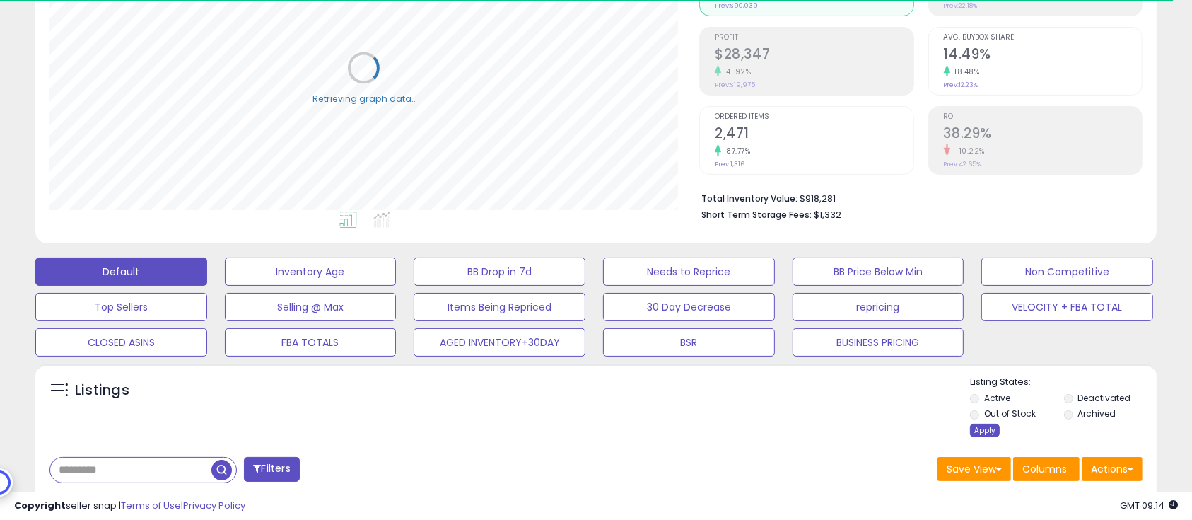
click at [987, 433] on div "Apply" at bounding box center [985, 429] width 30 height 13
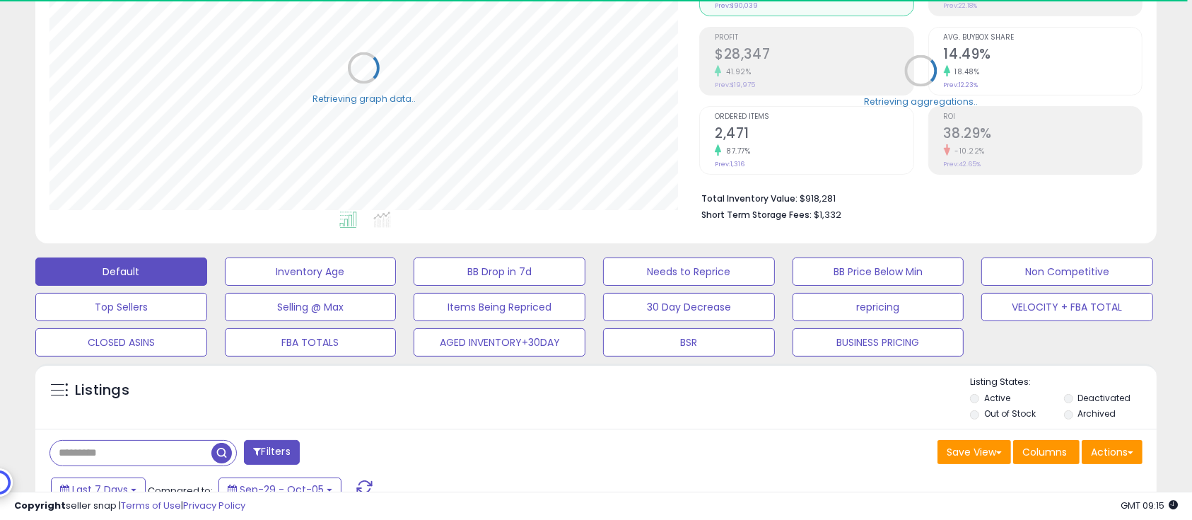
scroll to position [290, 650]
click at [823, 398] on div "Listings" at bounding box center [595, 399] width 1121 height 48
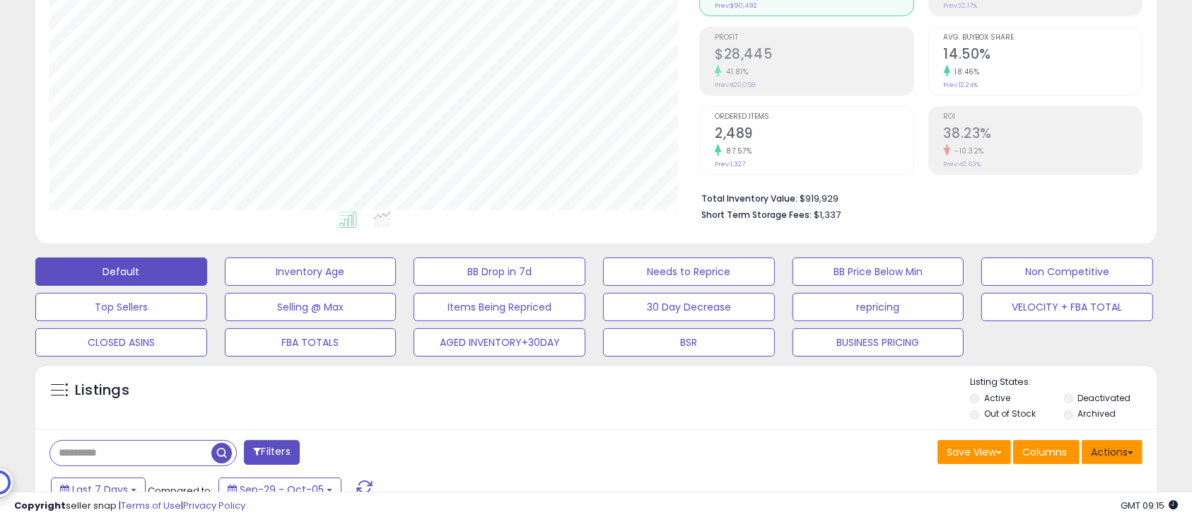
click at [1124, 450] on button "Actions" at bounding box center [1112, 452] width 61 height 24
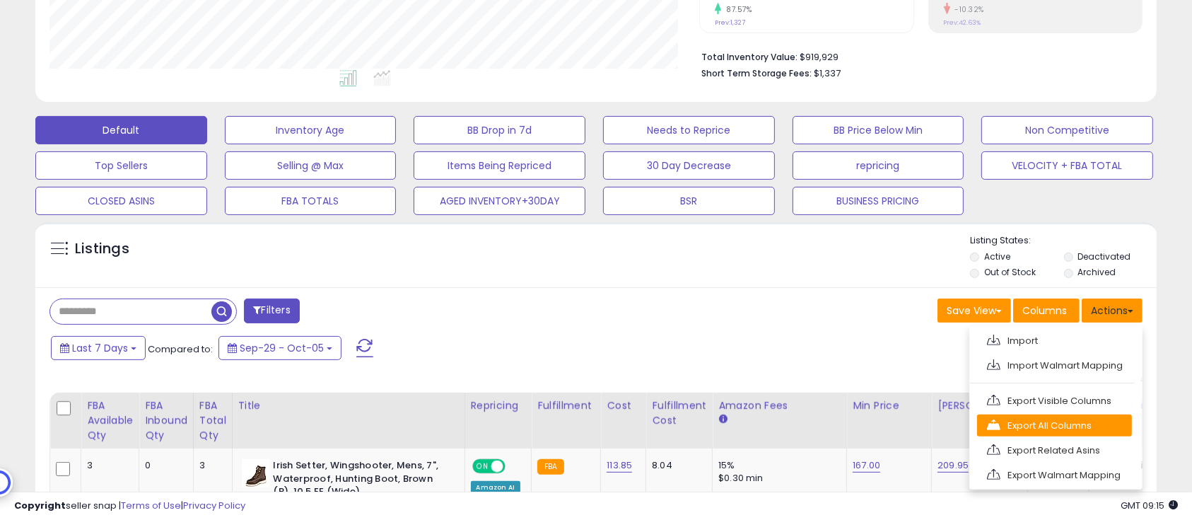
scroll to position [377, 0]
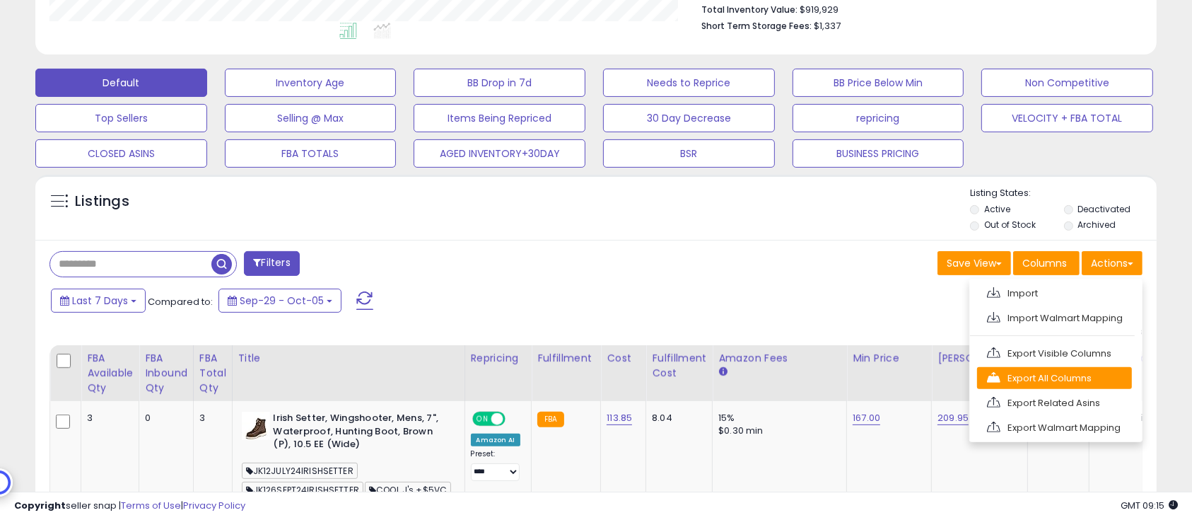
click at [1052, 386] on link "Export All Columns" at bounding box center [1054, 378] width 155 height 22
